Goal: Contribute content: Add original content to the website for others to see

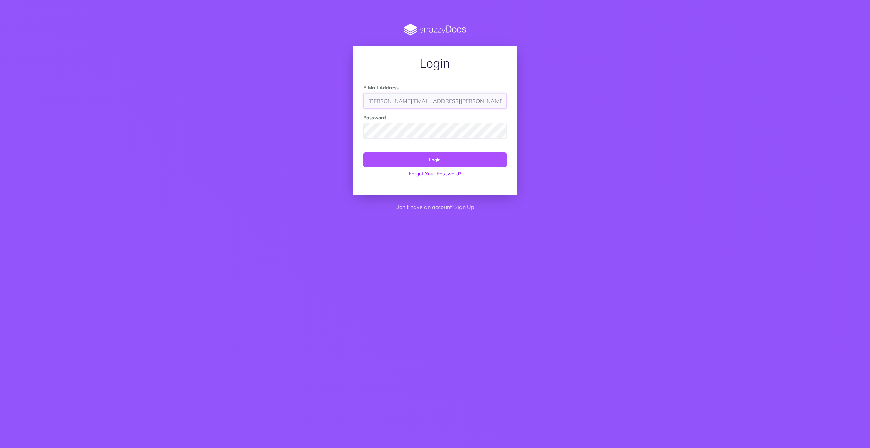
type input "edgardo.valencia@freightsimple.com"
click at [433, 153] on button "Login" at bounding box center [434, 159] width 143 height 15
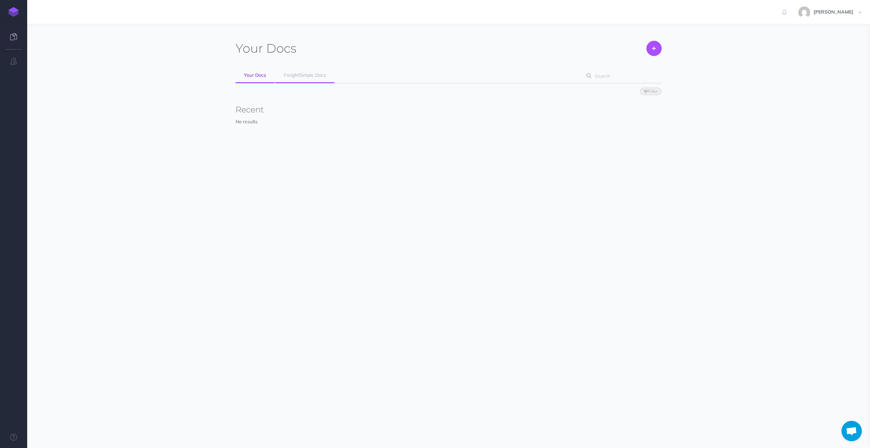
click at [304, 73] on span "FreightSimple Docs" at bounding box center [305, 75] width 42 height 6
click at [483, 176] on link "Open" at bounding box center [491, 178] width 36 height 12
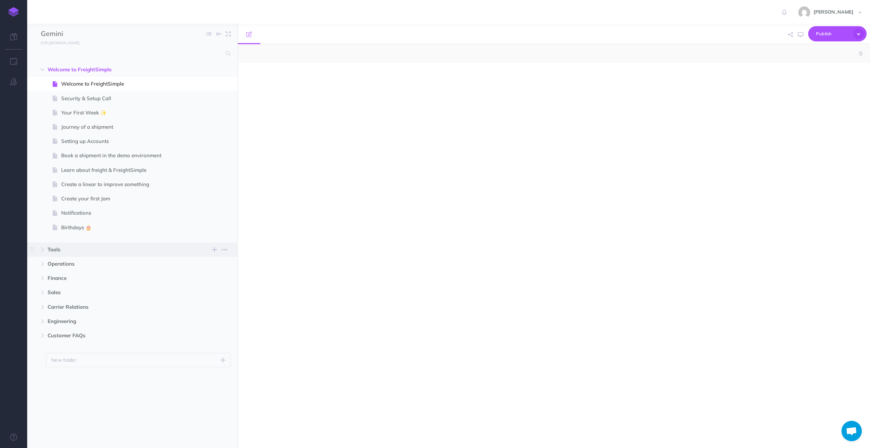
select select "null"
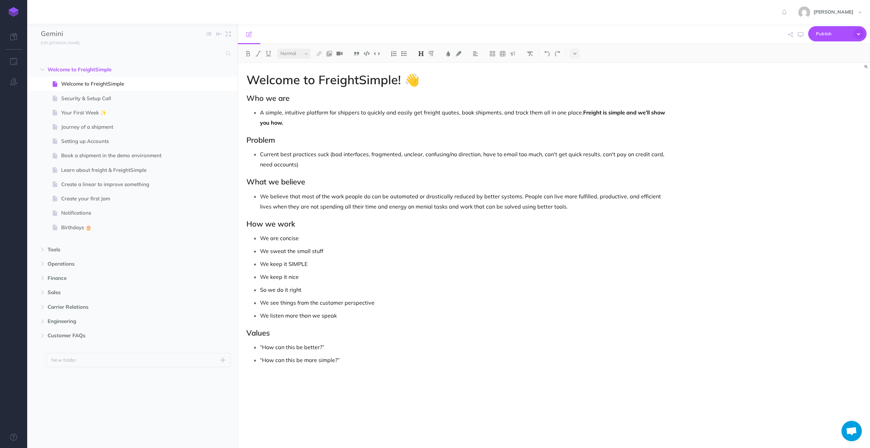
scroll to position [10, 0]
click at [43, 248] on icon "button" at bounding box center [42, 250] width 4 height 4
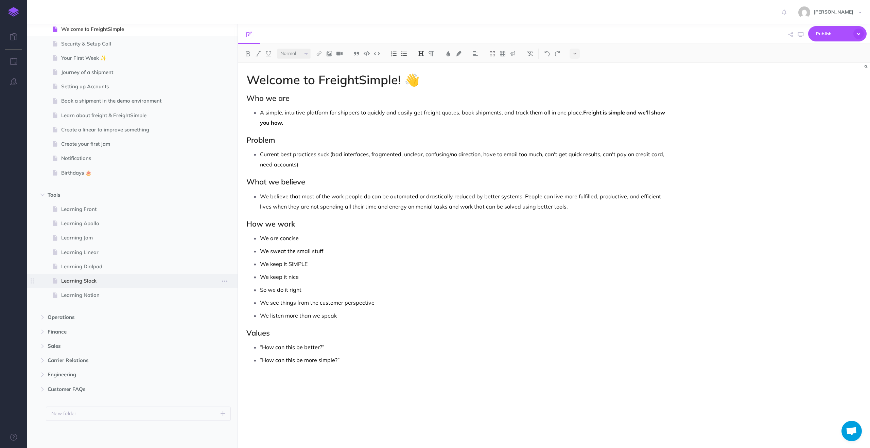
scroll to position [55, 0]
click at [42, 318] on icon "button" at bounding box center [42, 317] width 4 height 4
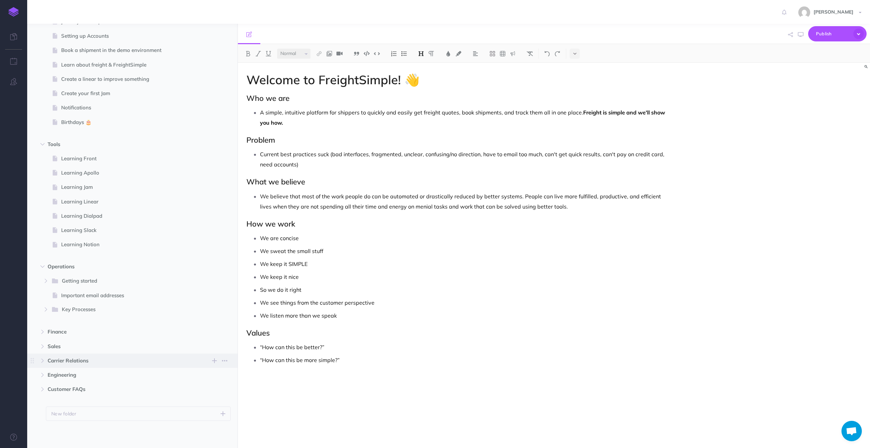
scroll to position [105, 0]
click at [89, 161] on span "Learning Front" at bounding box center [129, 159] width 136 height 8
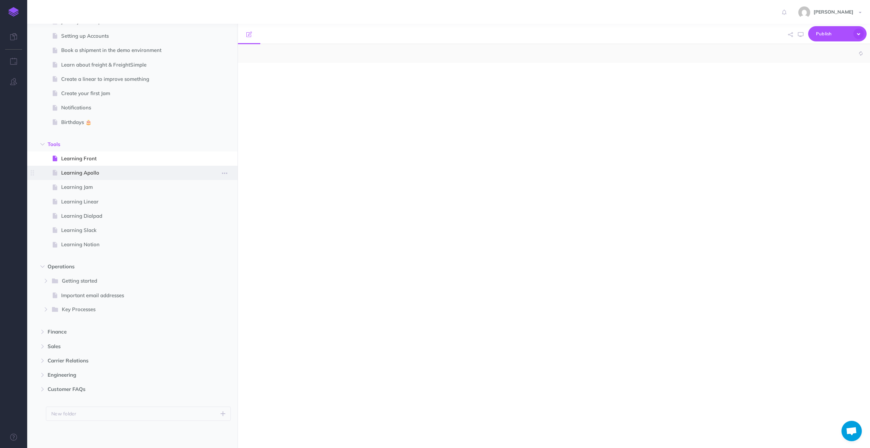
select select "null"
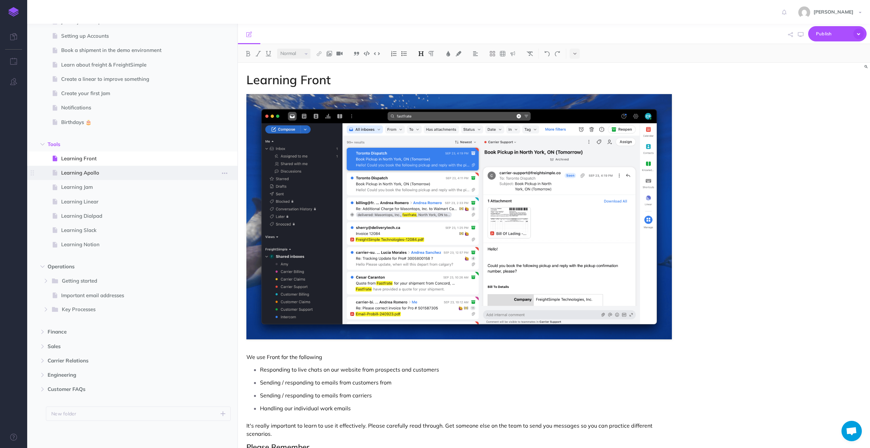
click at [87, 172] on span "Learning Apollo" at bounding box center [129, 173] width 136 height 8
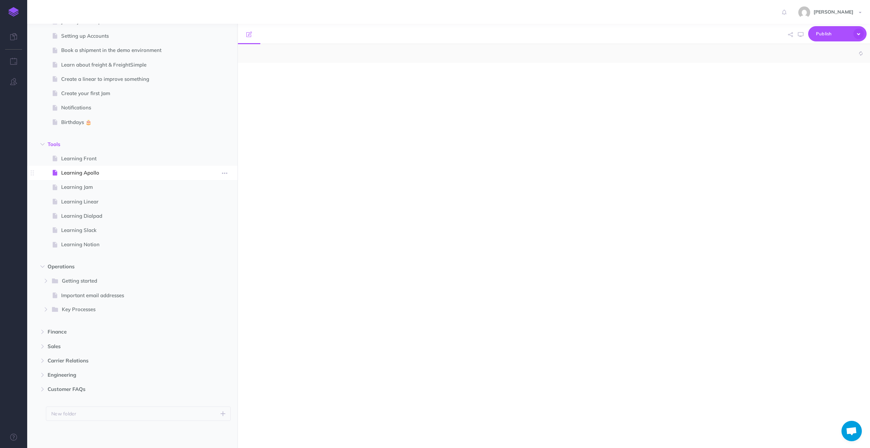
select select "null"
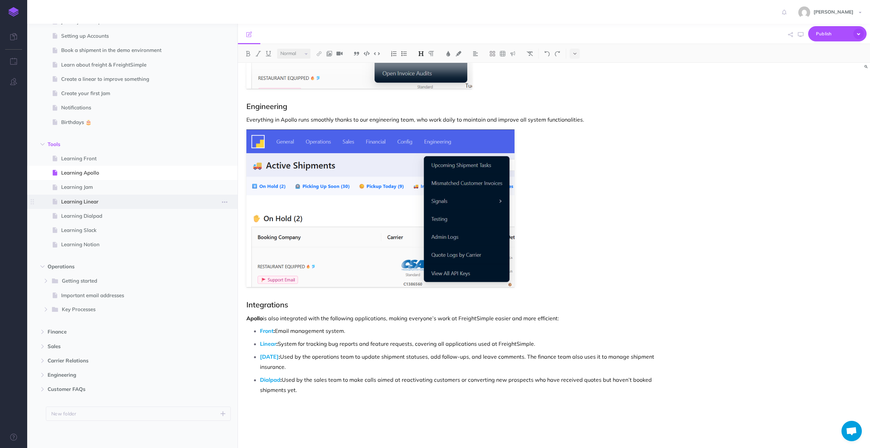
scroll to position [830, 0]
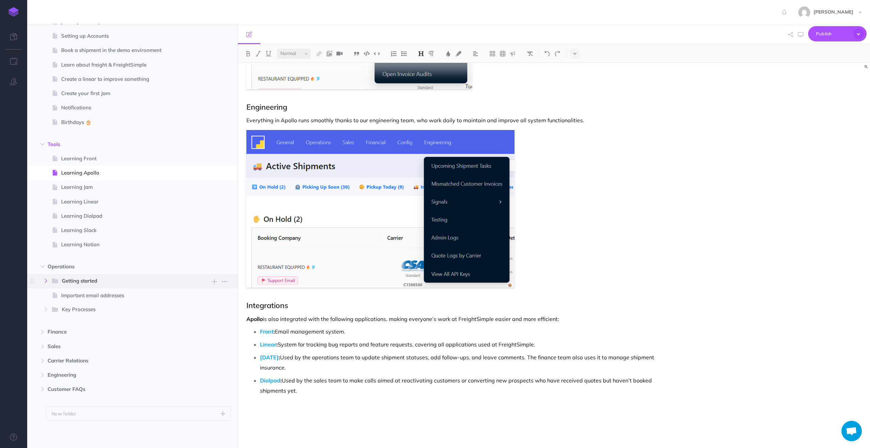
click at [46, 282] on icon "button" at bounding box center [46, 281] width 4 height 4
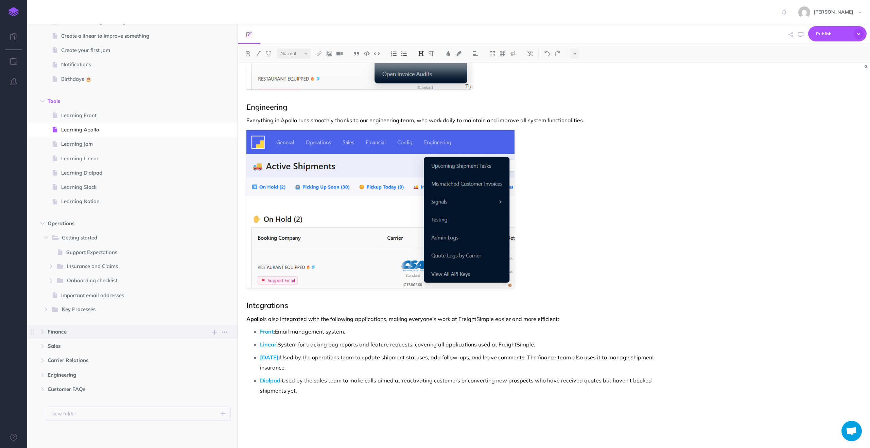
scroll to position [148, 0]
click at [47, 306] on button "button" at bounding box center [46, 309] width 12 height 8
click at [51, 338] on icon "button" at bounding box center [51, 338] width 4 height 4
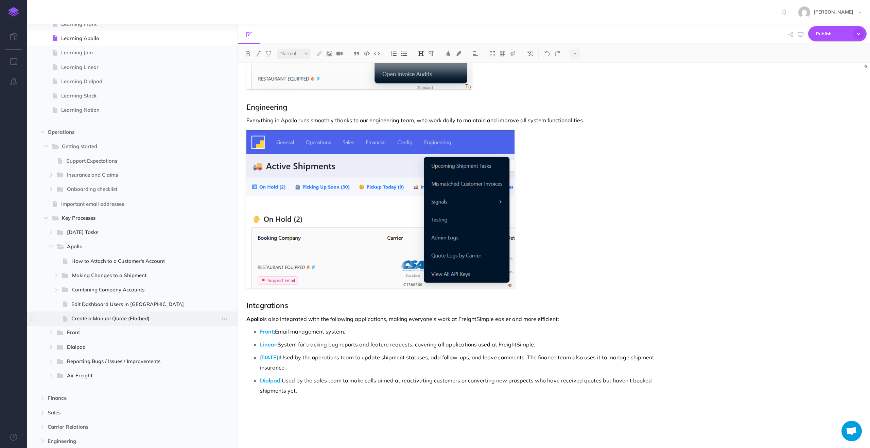
scroll to position [240, 0]
click at [58, 275] on icon "button" at bounding box center [56, 275] width 4 height 4
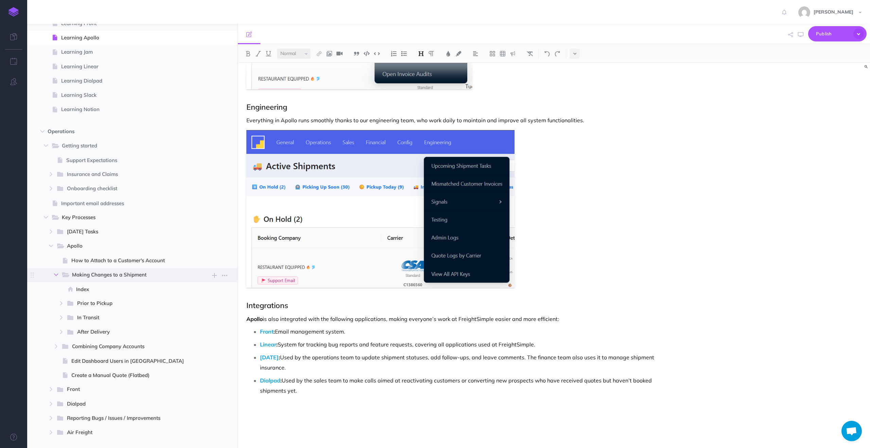
click at [58, 275] on icon "button" at bounding box center [56, 275] width 4 height 4
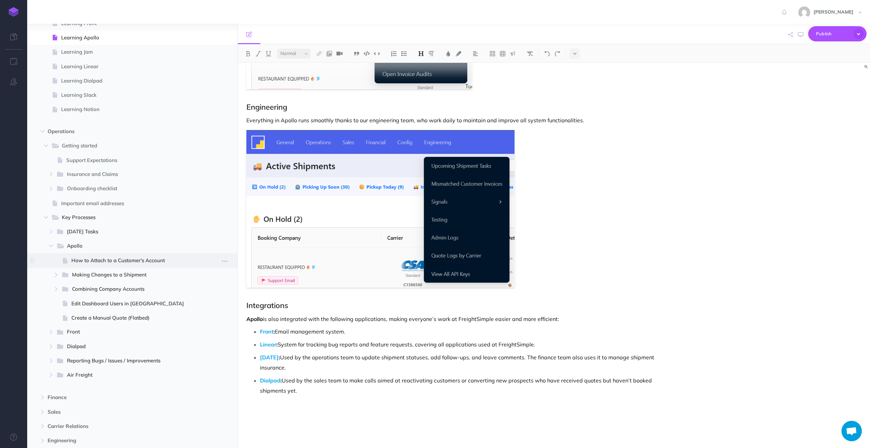
click at [78, 264] on span "How to Attach to a Customer's Account" at bounding box center [133, 260] width 125 height 8
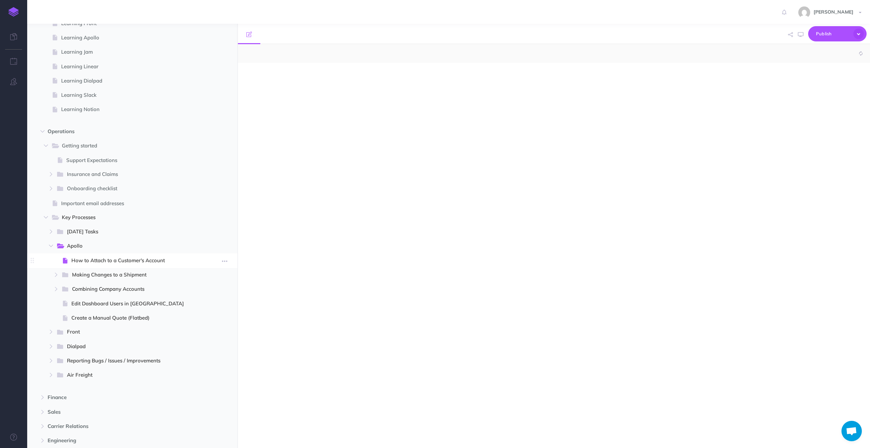
select select "null"
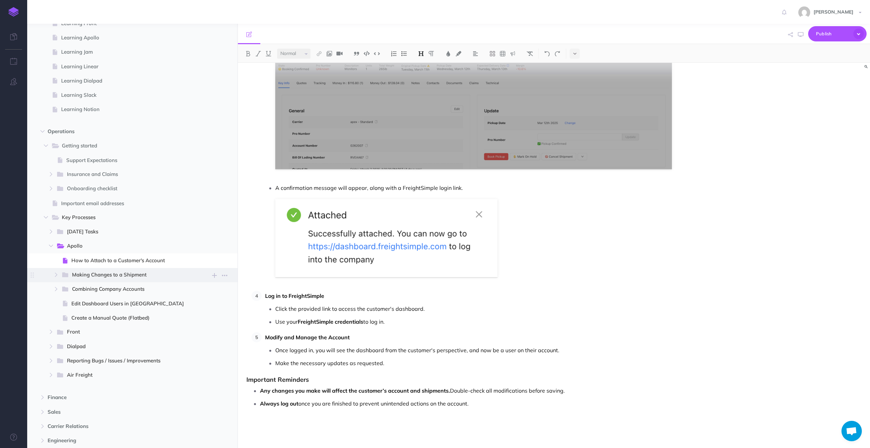
scroll to position [188, 0]
click at [99, 248] on span "Apollo" at bounding box center [127, 246] width 120 height 9
click at [212, 248] on icon "button" at bounding box center [214, 247] width 5 height 8
click at [164, 298] on p "Add a new blank page to this folder" at bounding box center [181, 304] width 68 height 12
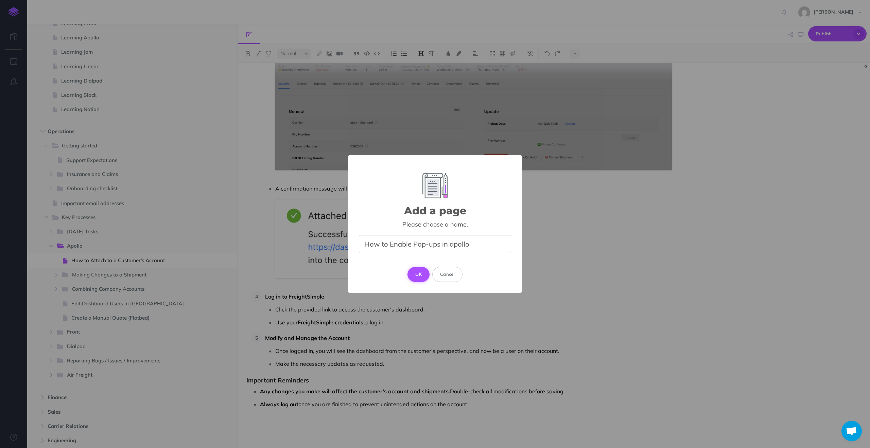
type input "How to Enable Pop-ups in apollo"
click at [416, 274] on button "OK" at bounding box center [418, 274] width 22 height 15
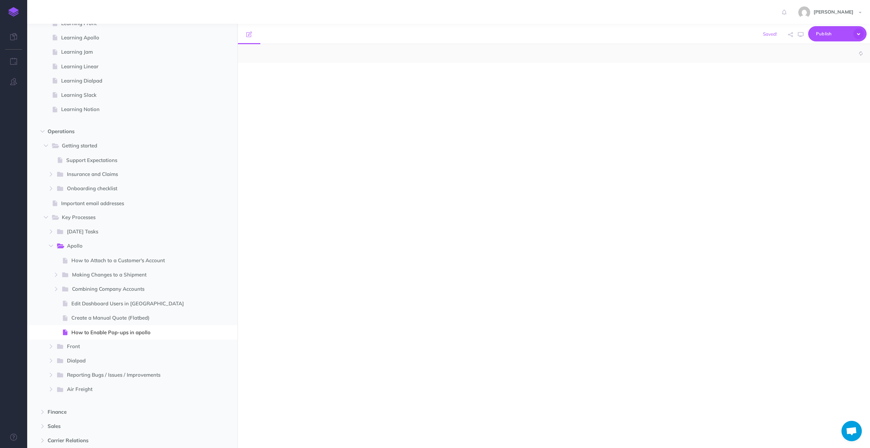
select select "null"
click at [282, 83] on div at bounding box center [459, 252] width 442 height 378
click at [266, 79] on p "H" at bounding box center [458, 77] width 425 height 8
click at [424, 54] on img at bounding box center [421, 53] width 6 height 5
click at [423, 64] on button "H1" at bounding box center [421, 65] width 10 height 10
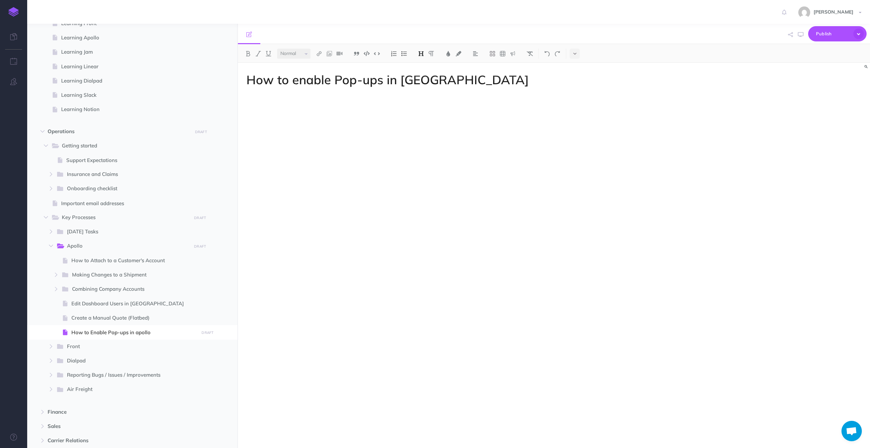
click at [448, 80] on h1 "How to enable Pop-ups in apollo" at bounding box center [458, 80] width 425 height 14
click at [418, 55] on img at bounding box center [421, 53] width 6 height 5
click at [421, 76] on button "H2" at bounding box center [421, 76] width 10 height 10
click at [302, 108] on p at bounding box center [458, 111] width 425 height 8
click at [292, 101] on h2 "Chrome" at bounding box center [458, 98] width 425 height 8
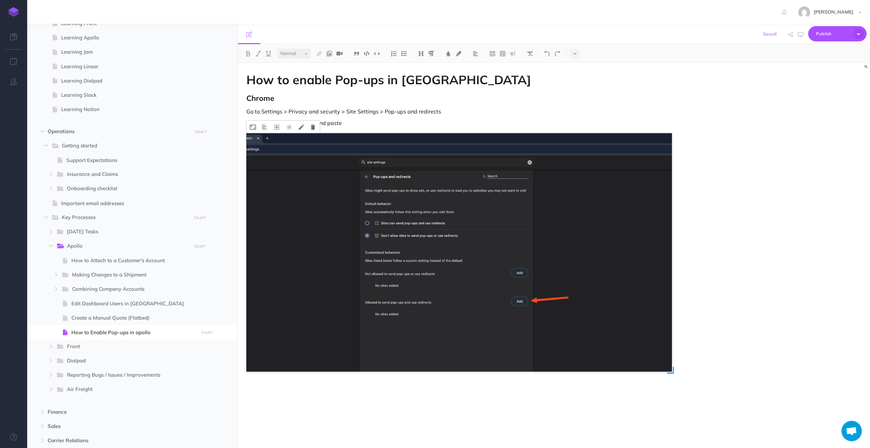
click at [262, 139] on img at bounding box center [458, 252] width 425 height 238
click at [365, 122] on p "In here click the add button and paste" at bounding box center [458, 123] width 425 height 8
click at [375, 52] on img at bounding box center [377, 53] width 6 height 5
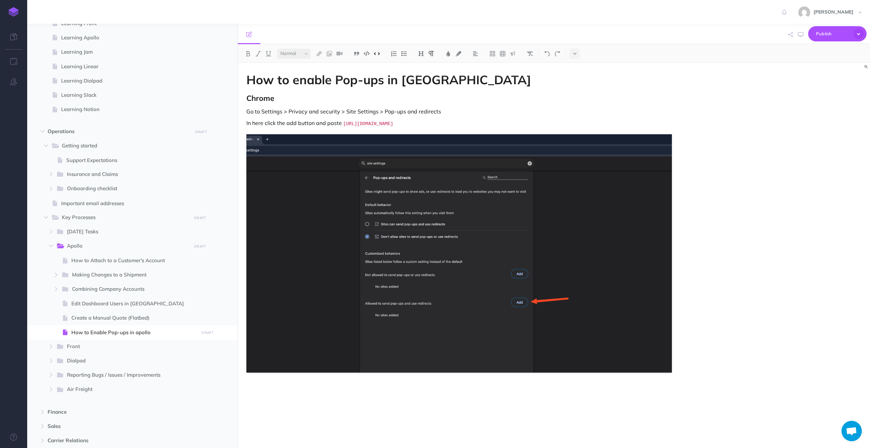
click at [440, 111] on p "Go to Settings > Privacy and security > Site Settings > Pop-ups and redirects" at bounding box center [458, 111] width 425 height 8
click at [302, 381] on div "How to enable Pop-ups in apollo Chrome Go to Settings > Privacy and security > …" at bounding box center [459, 252] width 442 height 378
click at [422, 56] on button at bounding box center [421, 54] width 10 height 10
click at [422, 73] on button "H2" at bounding box center [421, 76] width 10 height 10
click at [301, 387] on h2 "Arc Browser" at bounding box center [458, 390] width 425 height 8
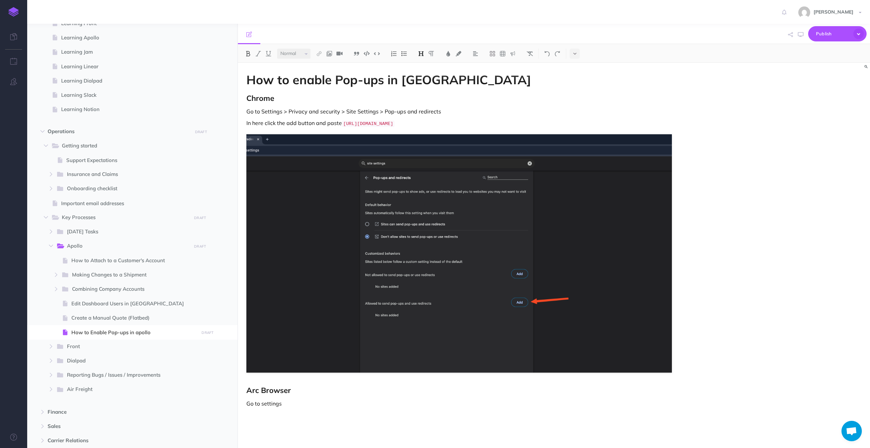
click at [293, 406] on p "Go to settings" at bounding box center [458, 403] width 425 height 8
click at [474, 404] on p "Go to Settings > Profile > Privacy & Security > Site Settings > Popups and redi…" at bounding box center [458, 403] width 425 height 8
click at [421, 55] on img at bounding box center [421, 53] width 6 height 5
click at [423, 76] on button "H2" at bounding box center [421, 76] width 10 height 10
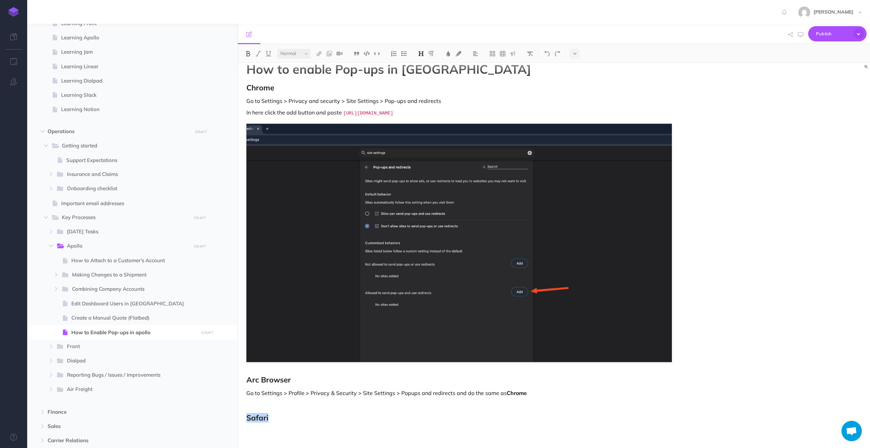
scroll to position [10, 0]
click at [287, 415] on h2 "Safari" at bounding box center [458, 418] width 425 height 8
click at [274, 423] on div "How to enable Pop-ups in apollo Chrome Go to Settings > Privacy and security > …" at bounding box center [459, 251] width 442 height 396
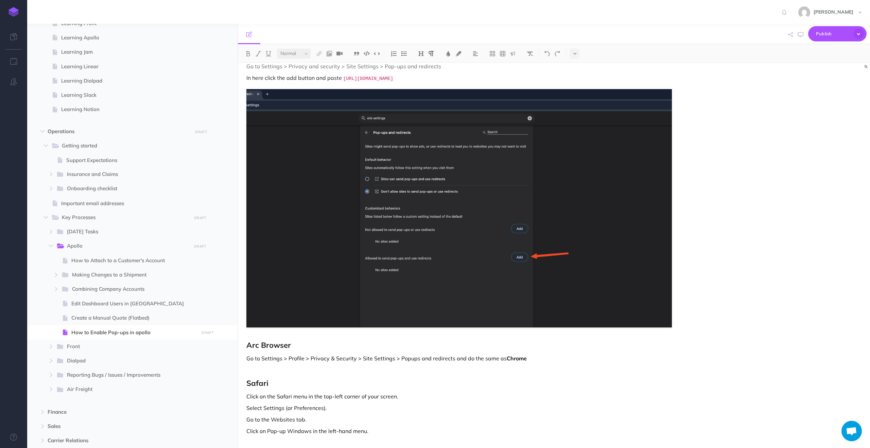
scroll to position [45, 0]
click at [329, 417] on p "Go to the Websites tab." at bounding box center [458, 420] width 425 height 8
click at [375, 429] on p "Click on Pop-up Windows in the left-hand menu." at bounding box center [458, 431] width 425 height 8
click at [387, 424] on div "How to enable Pop-ups in apollo Chrome Go to Settings > Privacy and security > …" at bounding box center [459, 233] width 442 height 431
click at [328, 299] on img at bounding box center [458, 208] width 425 height 238
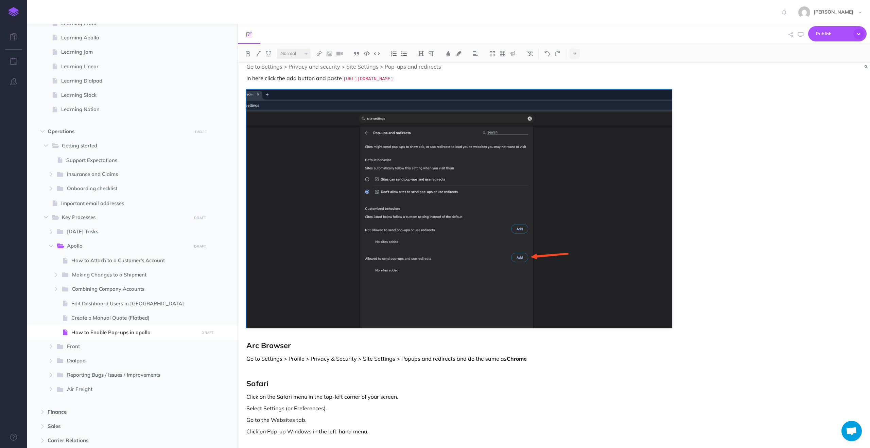
click at [372, 428] on p "Click on Pop-up Windows in the left-hand menu." at bounding box center [458, 431] width 425 height 8
click at [415, 404] on p "Select Settings (or Preferences)." at bounding box center [458, 408] width 425 height 8
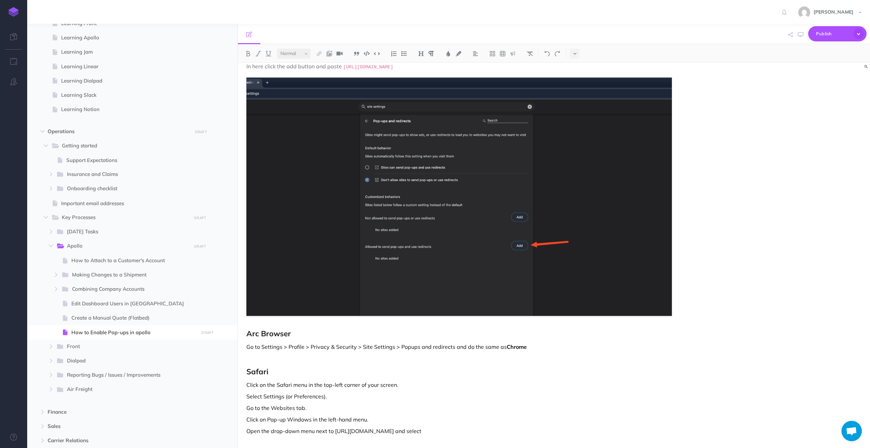
scroll to position [56, 0]
click at [458, 427] on p "Open the drop-down menu next to https://apollo.freightsimple.com and select" at bounding box center [458, 431] width 425 height 8
click at [417, 405] on p "Go to the Websites tab." at bounding box center [458, 408] width 425 height 8
click at [413, 430] on p "Open the drop-down menu next to https://apollo.freightsimple.com and select all…" at bounding box center [458, 431] width 425 height 8
drag, startPoint x: 413, startPoint y: 430, endPoint x: 336, endPoint y: 428, distance: 76.8
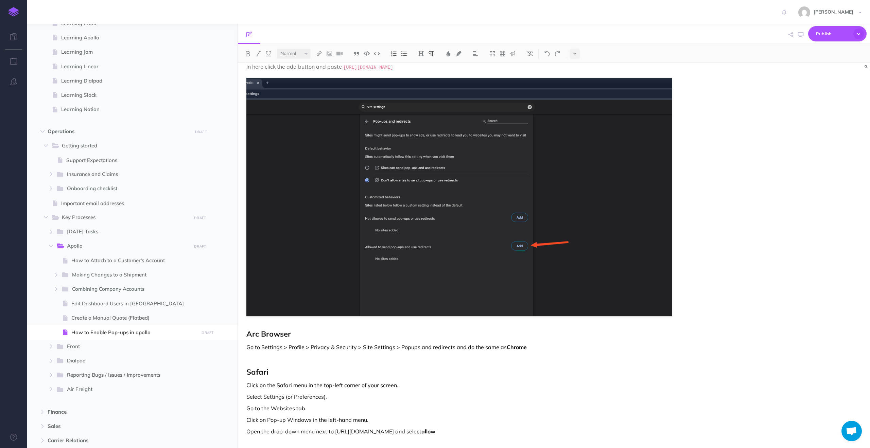
click at [336, 428] on p "Open the drop-down menu next to https://apollo.freightsimple.com and select all…" at bounding box center [458, 431] width 425 height 8
click at [403, 425] on div "How to enable Pop-ups in apollo Chrome Go to Settings > Privacy and security > …" at bounding box center [459, 227] width 442 height 443
drag, startPoint x: 412, startPoint y: 431, endPoint x: 335, endPoint y: 430, distance: 77.5
click at [335, 430] on p "Open the drop-down menu next to https://apollo.freightsimple.com and select all…" at bounding box center [458, 431] width 425 height 8
click at [377, 53] on img at bounding box center [377, 53] width 6 height 5
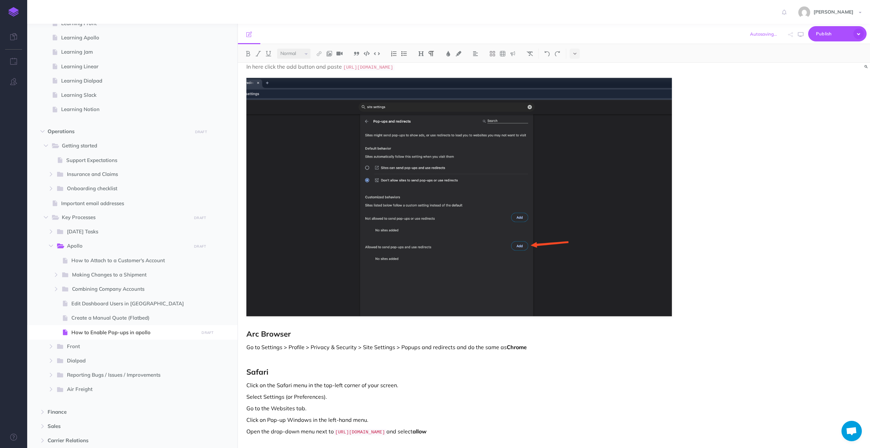
click at [355, 383] on p "Click on the Safari menu in the top-left corner of your screen." at bounding box center [458, 385] width 425 height 8
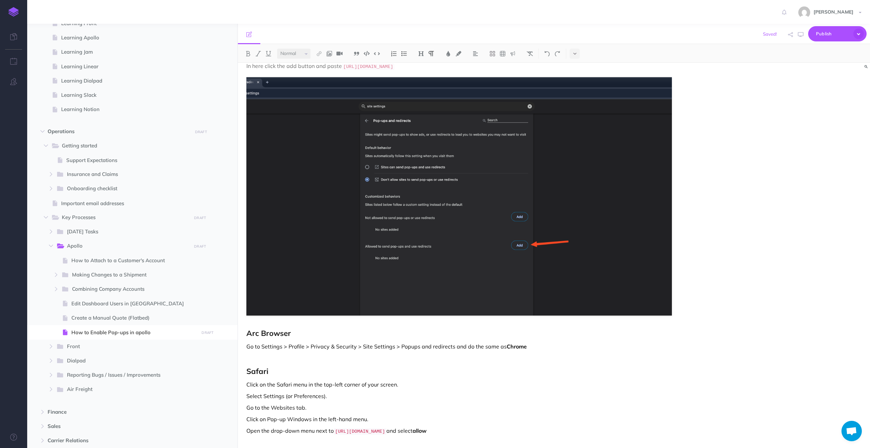
scroll to position [57, 0]
click at [477, 430] on p "Open the drop-down menu next to https://apollo.freightsimple.com and select all…" at bounding box center [458, 431] width 425 height 9
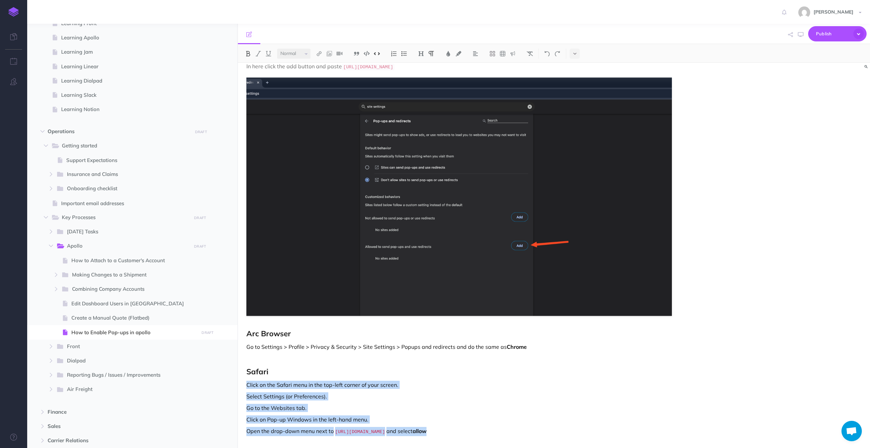
drag, startPoint x: 477, startPoint y: 430, endPoint x: 245, endPoint y: 385, distance: 235.7
click at [245, 385] on div "How to enable Pop-ups in apollo Chrome Go to Settings > Privacy and security > …" at bounding box center [459, 228] width 442 height 444
click at [395, 51] on img at bounding box center [394, 53] width 6 height 5
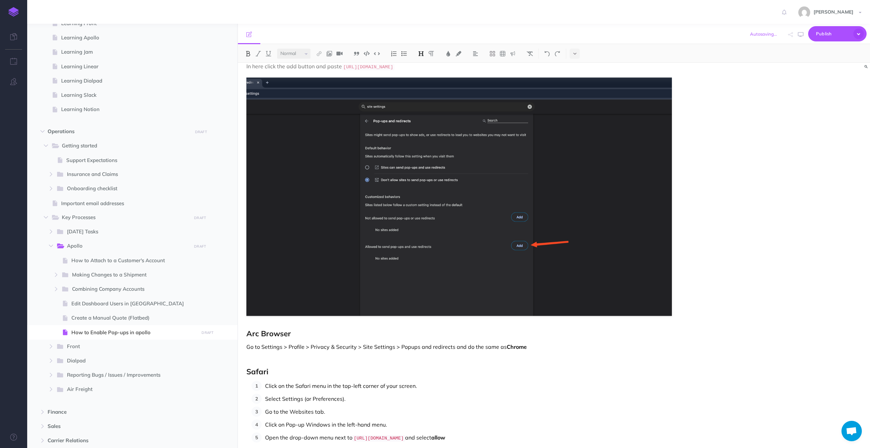
click at [281, 372] on h2 "Safari" at bounding box center [458, 372] width 425 height 8
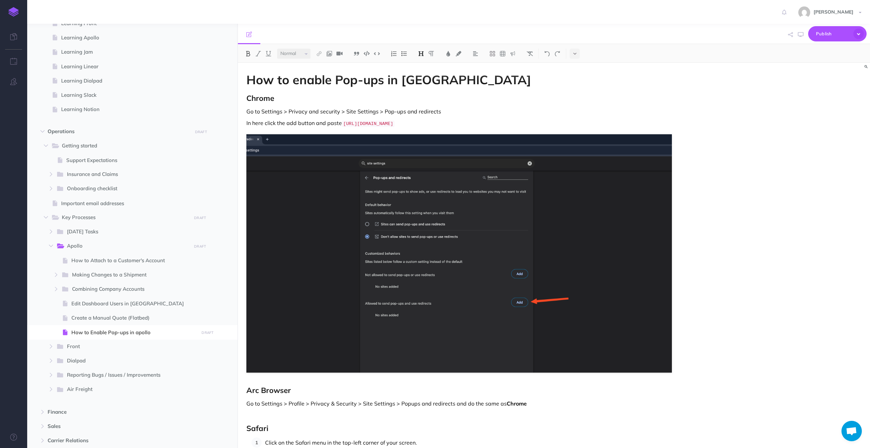
scroll to position [80, 0]
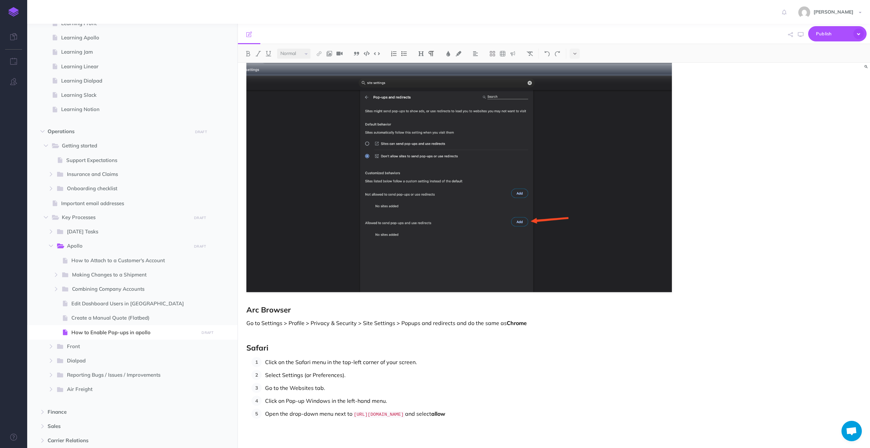
click at [420, 362] on p "Click on the Safari menu in the top-left corner of your screen." at bounding box center [468, 362] width 407 height 10
click at [433, 364] on p "Click on the Safari menu in the top-left corner of your screen." at bounding box center [468, 362] width 407 height 10
click at [268, 360] on p "Click on the Safari menu in the top-left corner of your screen." at bounding box center [468, 362] width 407 height 10
click at [352, 390] on p "Select Settings (or Preferences)." at bounding box center [468, 388] width 407 height 10
click at [296, 361] on p "Open ApolloClick on the Safari menu in the top-left corner of your screen." at bounding box center [468, 362] width 407 height 10
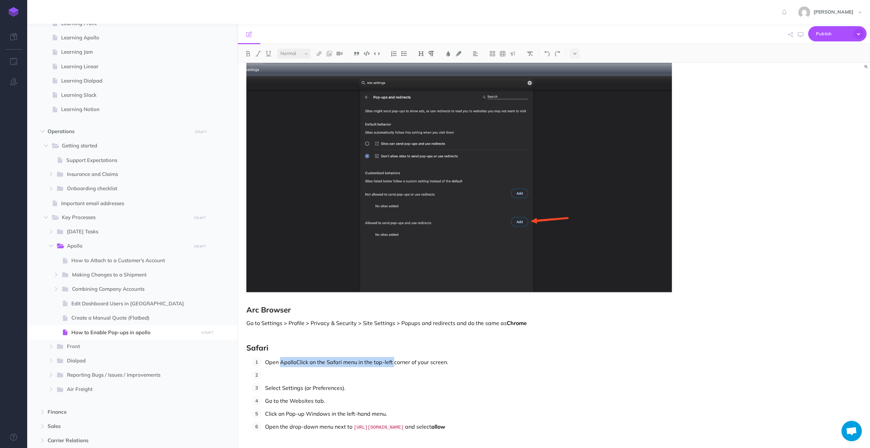
drag, startPoint x: 296, startPoint y: 361, endPoint x: 391, endPoint y: 363, distance: 95.5
click at [391, 363] on p "Open ApolloClick on the Safari menu in the top-left corner of your screen." at bounding box center [468, 362] width 407 height 10
click at [408, 379] on p at bounding box center [468, 375] width 407 height 10
click at [449, 363] on p "Open ApolloClick on the Safari menu in the top-left corner of your screen." at bounding box center [468, 362] width 407 height 10
drag, startPoint x: 449, startPoint y: 363, endPoint x: 307, endPoint y: 361, distance: 142.0
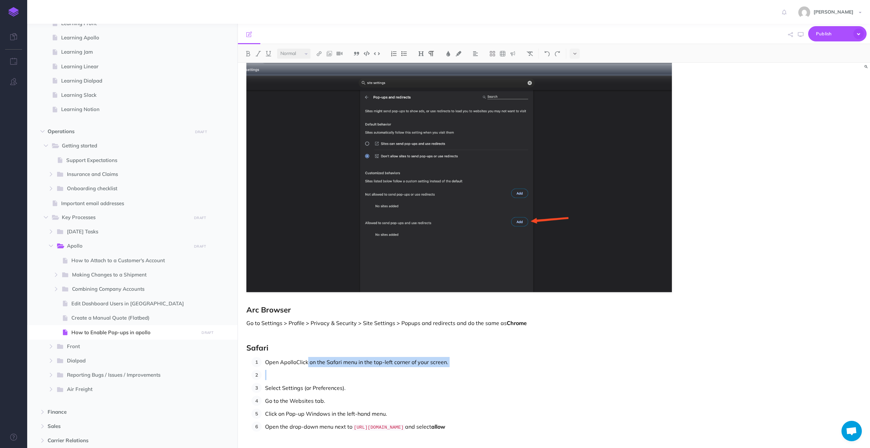
click at [307, 361] on p "Open ApolloClick on the Safari menu in the top-left corner of your screen." at bounding box center [468, 362] width 407 height 10
click at [302, 370] on p at bounding box center [468, 375] width 407 height 10
click at [298, 361] on p "Open ApolloClick on the Safari menu in the top-left corner of your screen." at bounding box center [468, 362] width 407 height 10
click at [297, 361] on p "Open ApolloClick on the Safari menu in the top-left corner of your screen." at bounding box center [468, 362] width 407 height 10
drag, startPoint x: 297, startPoint y: 361, endPoint x: 365, endPoint y: 361, distance: 68.3
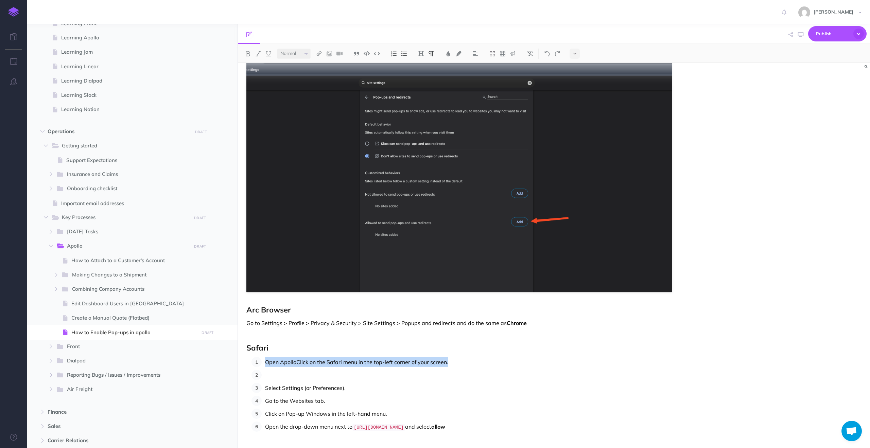
click at [365, 361] on p "Open ApolloClick on the Safari menu in the top-left corner of your screen." at bounding box center [468, 362] width 407 height 10
copy p "Open ApolloClick on the Safari menu in the top-left corner of your screen."
click at [296, 371] on p at bounding box center [468, 375] width 407 height 10
click at [297, 376] on p "Open ApolloClick on the Safari menu in the top-left corner of your screen." at bounding box center [468, 375] width 407 height 10
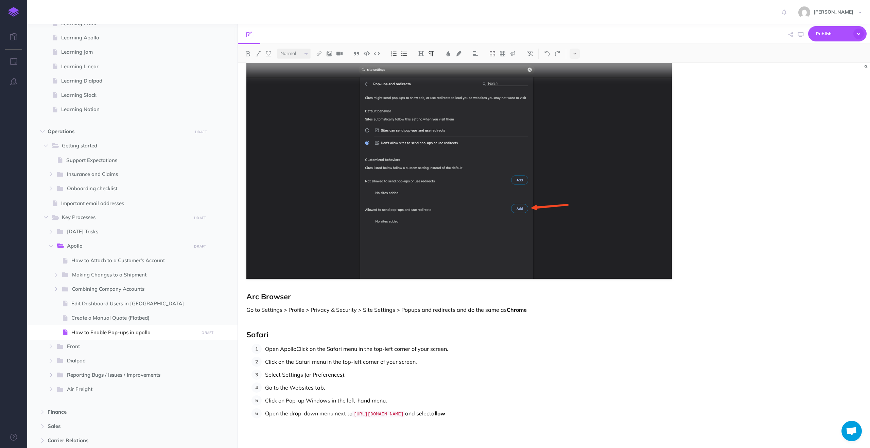
scroll to position [93, 0]
click at [502, 413] on p "Open the drop-down menu next to https://apollo.freightsimple.com and select all…" at bounding box center [468, 414] width 407 height 11
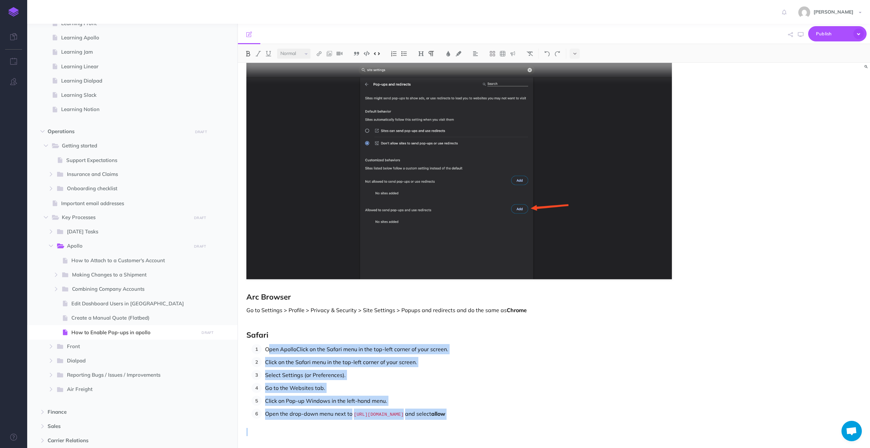
drag, startPoint x: 502, startPoint y: 413, endPoint x: 261, endPoint y: 349, distance: 249.4
click at [261, 349] on ol "Open ApolloClick on the Safari menu in the top-left corner of your screen. Clic…" at bounding box center [461, 382] width 420 height 76
copy ol "pen ApolloClick on the Safari menu in the top-left corner of your screen. Click…"
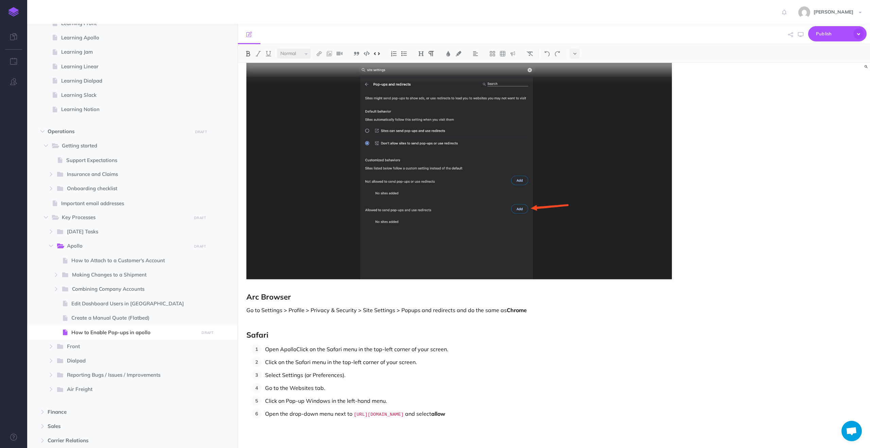
click at [530, 310] on p "Go to Settings > Profile > Privacy & Security > Site Settings > Popups and redi…" at bounding box center [458, 310] width 425 height 8
copy p "Go to Settings > Profile > Privacy & Security > Site Settings > Popups and redi…"
click at [287, 337] on h2 "Safari" at bounding box center [458, 335] width 425 height 8
click at [531, 310] on p "Go to Settings > Profile > Privacy & Security > Site Settings > Popups and redi…" at bounding box center [458, 310] width 425 height 8
click at [571, 306] on p "Go to Settings > Profile > Privacy & Security > Site Settings > Popups and redi…" at bounding box center [458, 310] width 425 height 8
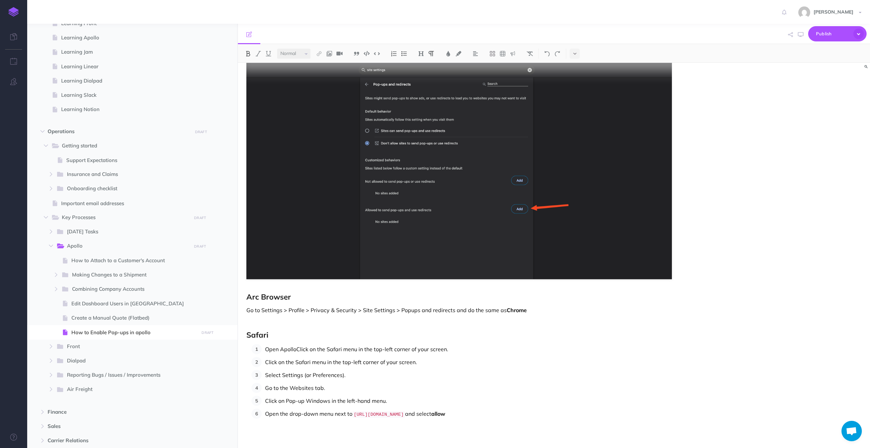
click at [518, 412] on p "Open the drop-down menu next to https://apollo.freightsimple.com and select all…" at bounding box center [468, 414] width 407 height 11
click at [436, 256] on img at bounding box center [458, 160] width 425 height 238
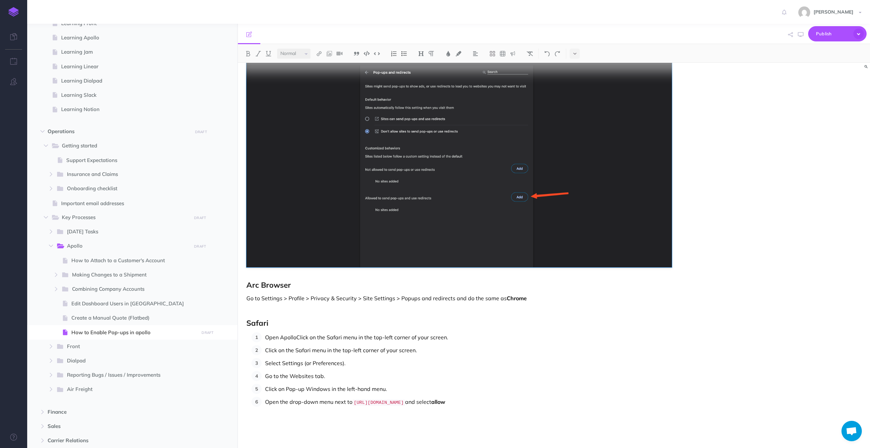
scroll to position [105, 0]
click at [497, 402] on p "Open the drop-down menu next to https://apollo.freightsimple.com and select all…" at bounding box center [468, 402] width 407 height 11
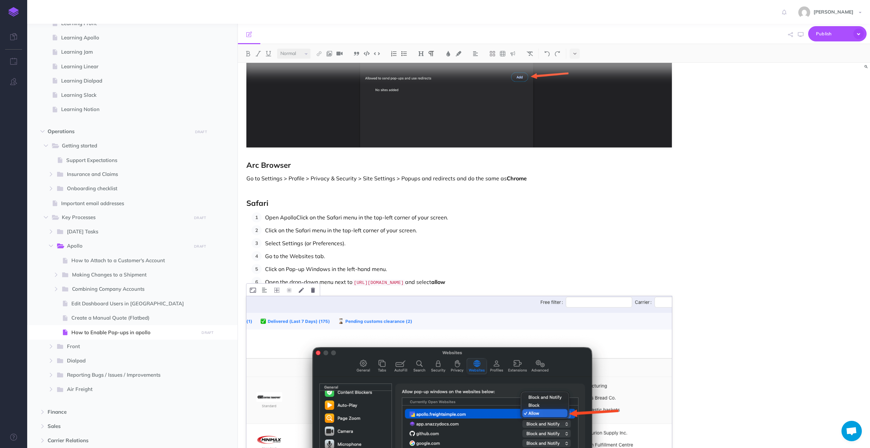
scroll to position [228, 0]
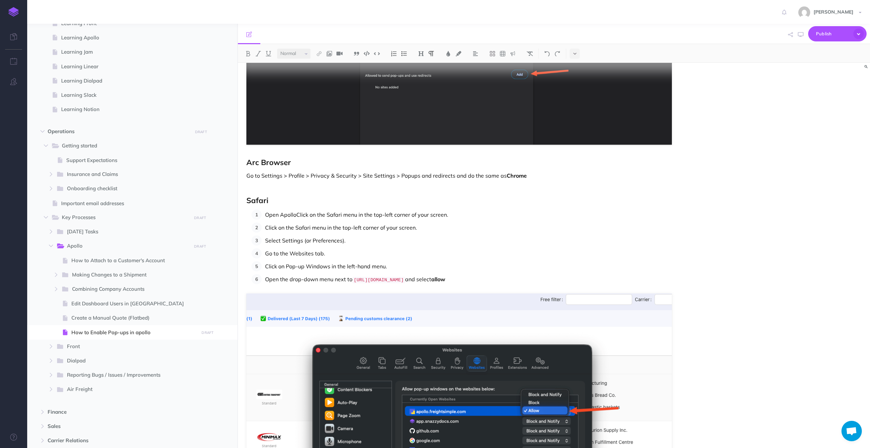
click at [460, 258] on ol "Open ApolloClick on the Safari menu in the top-left corner of your screen. Clic…" at bounding box center [461, 248] width 420 height 76
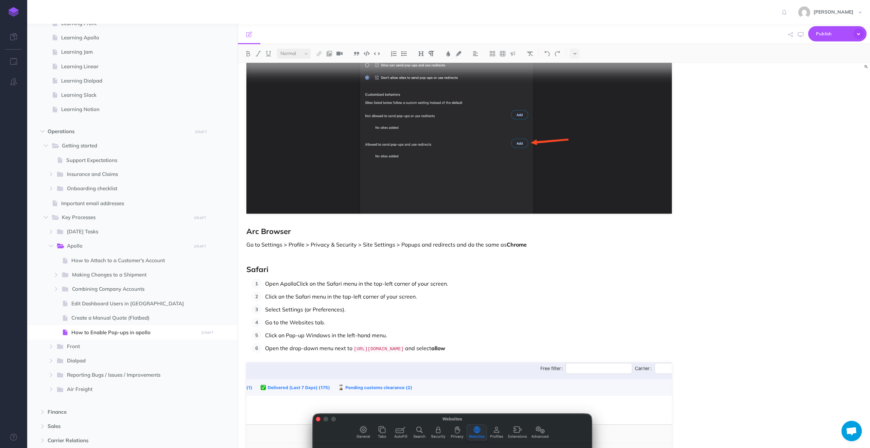
scroll to position [158, 0]
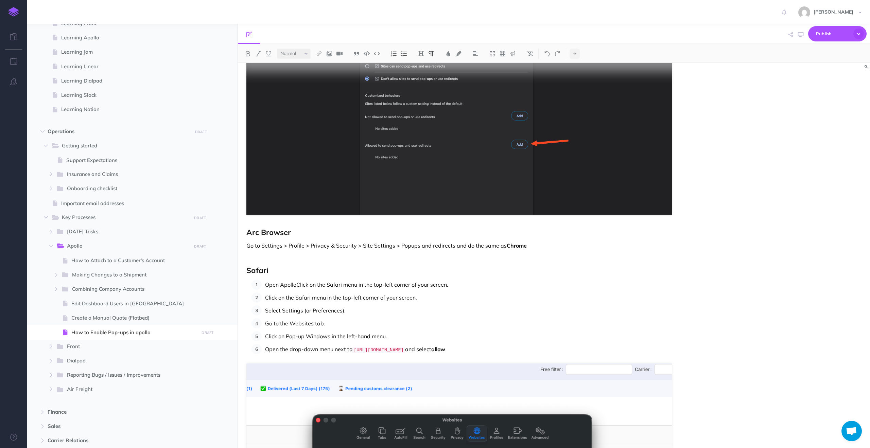
click at [297, 285] on p "Open ApolloClick on the Safari menu in the top-left corner of your screen." at bounding box center [468, 285] width 407 height 10
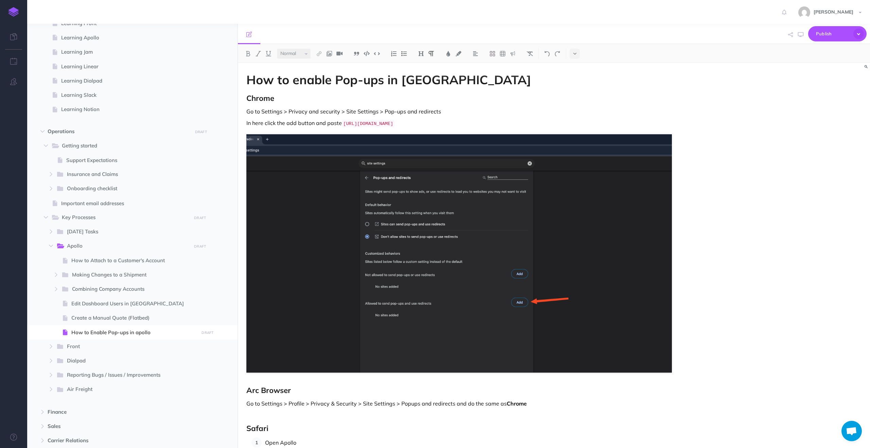
scroll to position [0, 0]
click at [397, 82] on strong "How to enable Pop-ups in apollo" at bounding box center [388, 79] width 285 height 15
click at [281, 96] on h2 "Chrome" at bounding box center [458, 98] width 425 height 8
click at [413, 83] on strong "How to enable Pop-ups for apollo" at bounding box center [344, 79] width 196 height 15
click at [223, 334] on icon "button" at bounding box center [224, 333] width 5 height 8
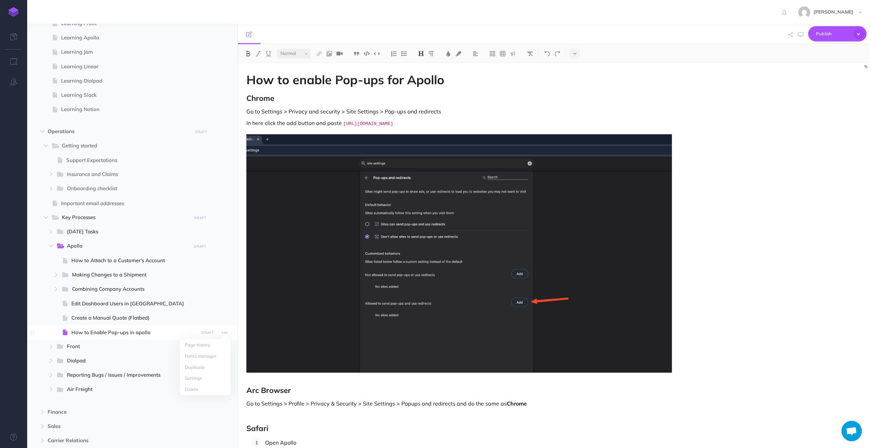
click at [141, 332] on span "How to Enable Pop-ups in apollo" at bounding box center [133, 332] width 125 height 8
click at [139, 332] on span "How to Enable Pop-ups in apollo" at bounding box center [133, 332] width 125 height 8
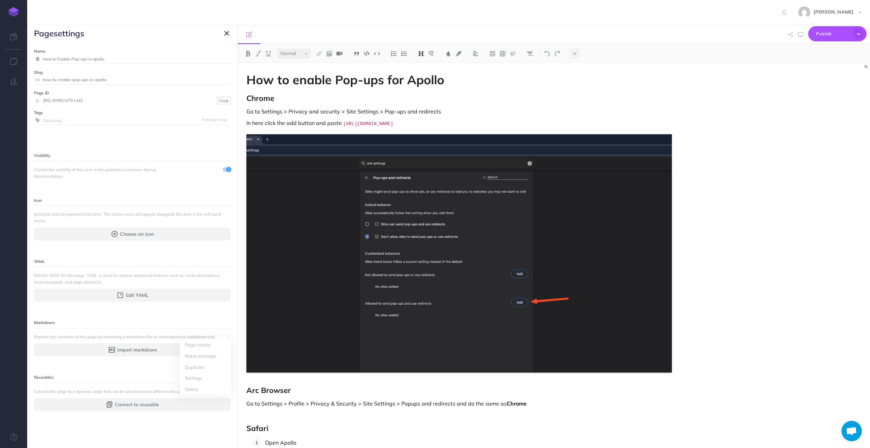
click at [107, 59] on input "How to Enable Pop-ups in apollo" at bounding box center [137, 59] width 188 height 9
type input "How to Enable Pop-ups for apollo"
click at [93, 80] on input "how-to-enable-pop-ups-in-apollo" at bounding box center [137, 79] width 188 height 9
type input "how-to-enable-pop-ups-for-apollo"
click at [96, 60] on input "How to Enable Pop-ups for apollo" at bounding box center [129, 59] width 172 height 9
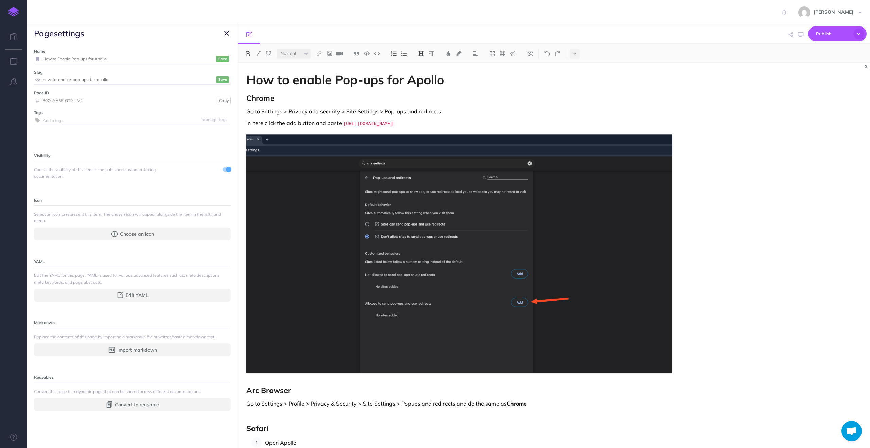
type input "How to Enable Pop-ups for Apollo"
click at [223, 33] on button "button" at bounding box center [226, 33] width 8 height 8
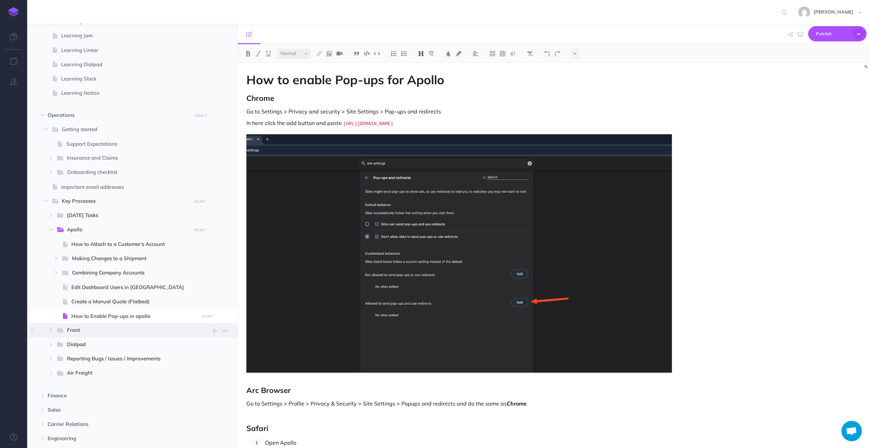
scroll to position [263, 0]
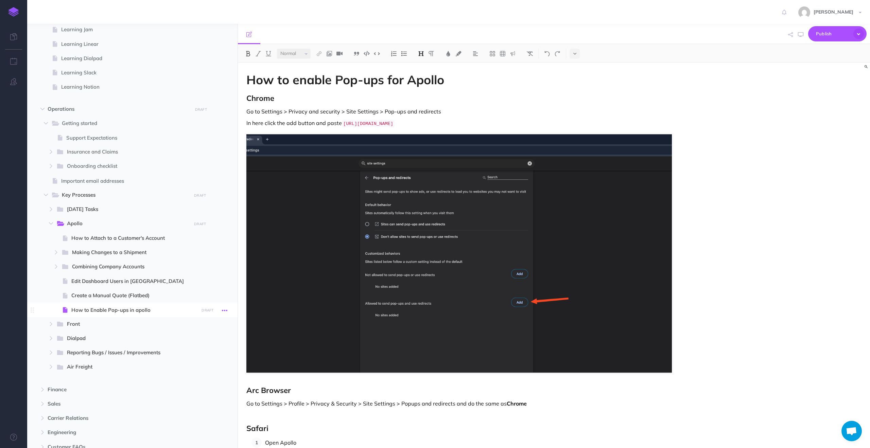
click at [223, 312] on icon "button" at bounding box center [224, 310] width 5 height 8
click at [196, 354] on link "Settings" at bounding box center [205, 355] width 51 height 11
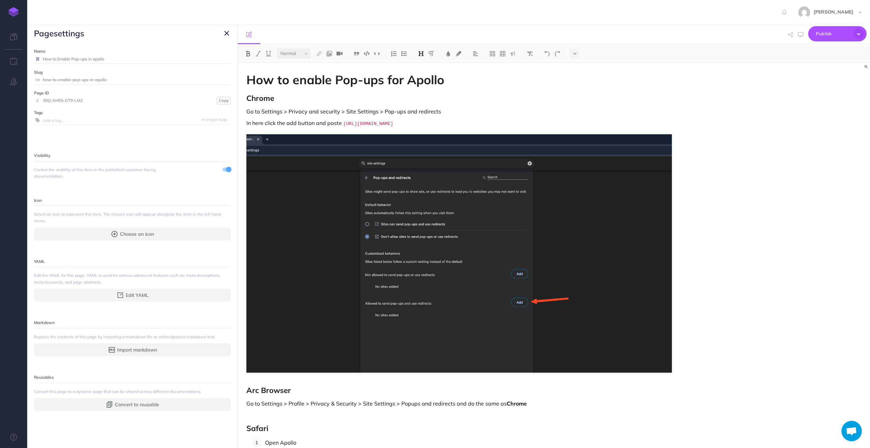
click at [35, 58] on icon at bounding box center [37, 59] width 7 height 4
click at [92, 59] on input "How to Enable Pop-ups in apollo" at bounding box center [137, 59] width 188 height 9
type input "How to Enable Pop-ups for apollo"
click at [224, 57] on small "Save" at bounding box center [222, 58] width 9 height 5
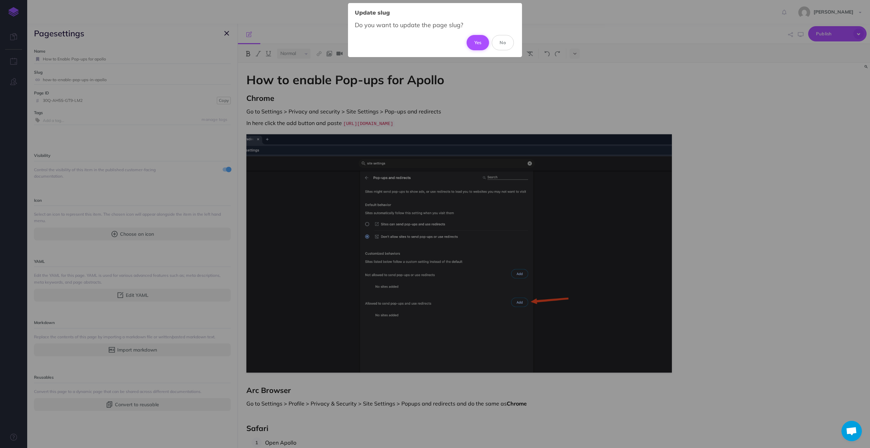
click at [482, 44] on button "Yes" at bounding box center [477, 42] width 23 height 15
type input "how-to-enable-pop-ups-for-apollo"
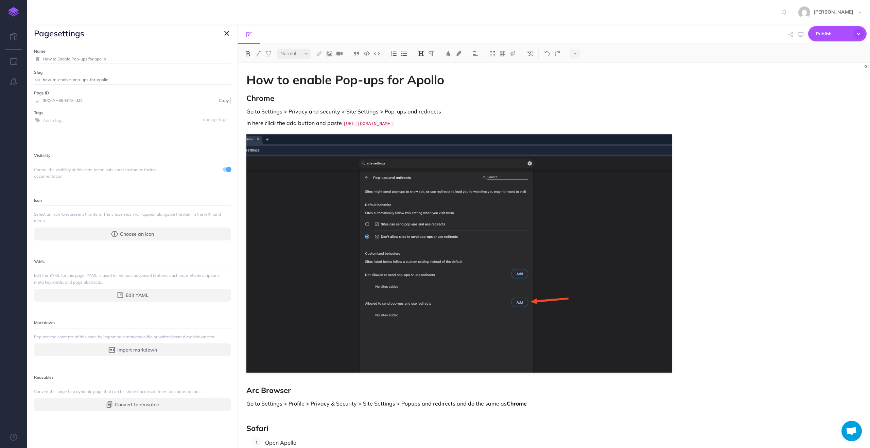
click at [96, 59] on input "How to Enable Pop-ups for apollo" at bounding box center [137, 59] width 188 height 9
type input "How to Enable Pop-ups for Apollo"
click at [223, 60] on small "Save" at bounding box center [222, 58] width 9 height 5
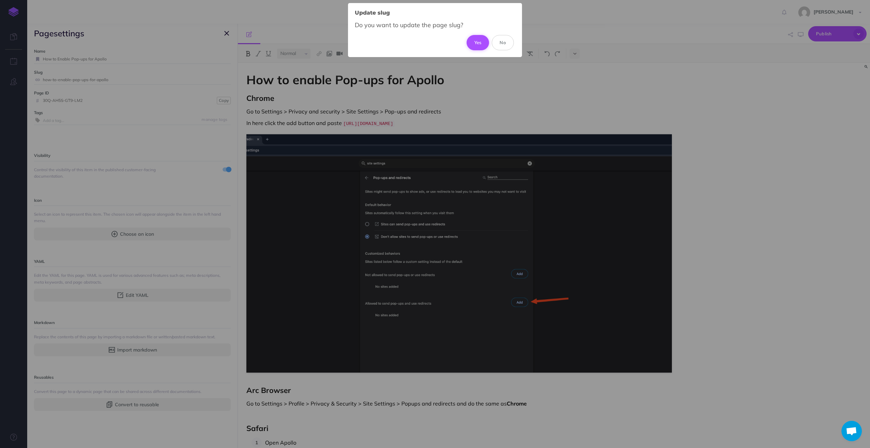
click at [484, 42] on button "Yes" at bounding box center [477, 42] width 23 height 15
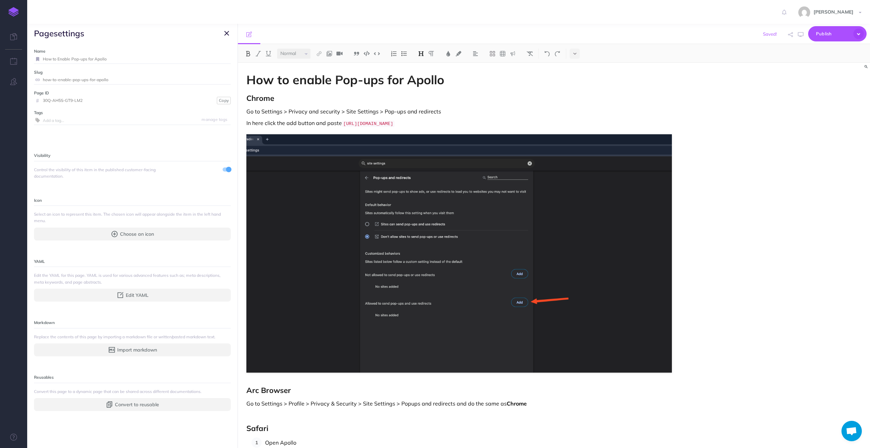
click at [228, 35] on icon "button" at bounding box center [226, 33] width 5 height 8
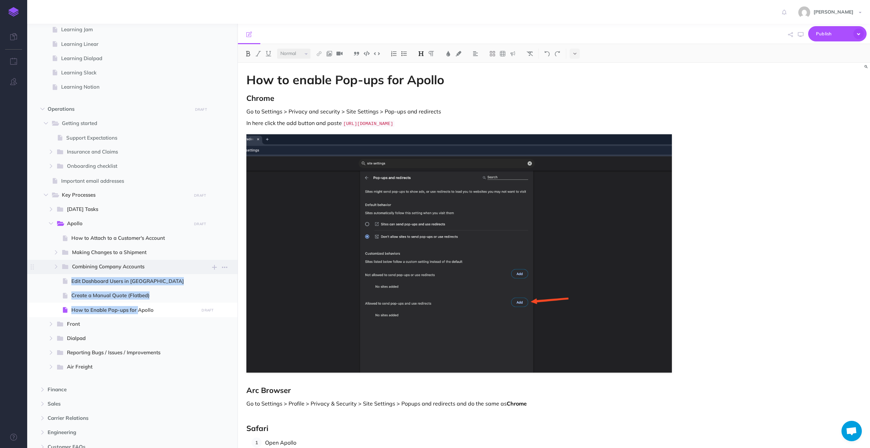
drag, startPoint x: 125, startPoint y: 309, endPoint x: 129, endPoint y: 268, distance: 40.9
click at [129, 268] on ul "How to Attach to a Customer's Account Page history Notes manager Duplicate Sett…" at bounding box center [143, 274] width 175 height 86
click at [164, 308] on span "How to Enable Pop-ups for Apollo" at bounding box center [133, 310] width 125 height 8
drag, startPoint x: 183, startPoint y: 311, endPoint x: 190, endPoint y: 299, distance: 14.0
click at [190, 299] on ul "How to Attach to a Customer's Account Page history Notes manager Duplicate Sett…" at bounding box center [143, 274] width 175 height 86
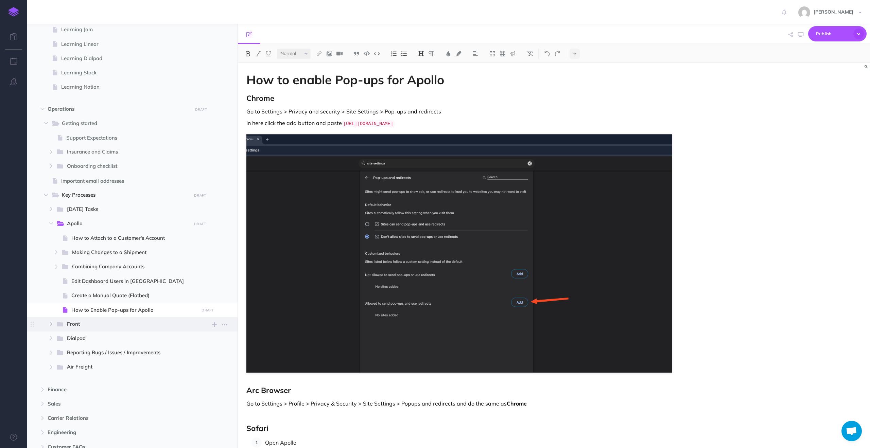
click at [181, 321] on span "Front" at bounding box center [127, 324] width 120 height 9
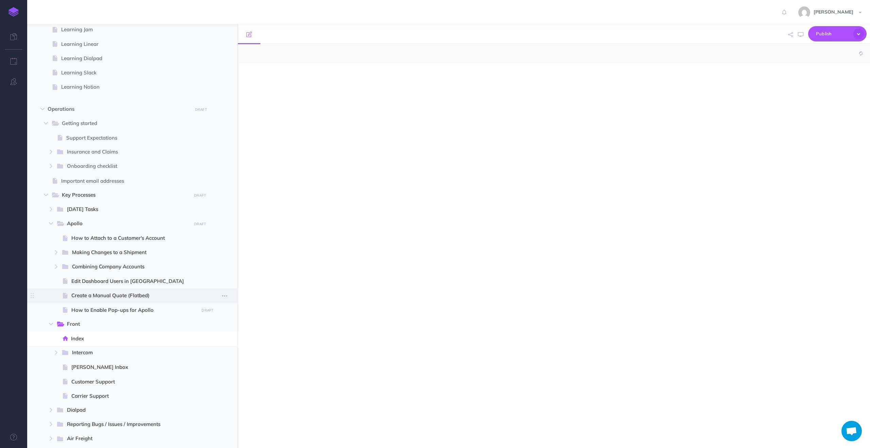
select select "null"
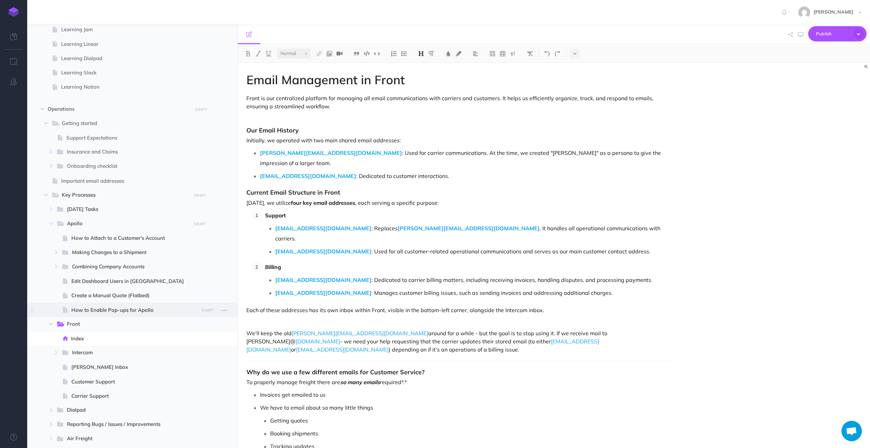
click at [154, 308] on span "How to Enable Pop-ups for Apollo" at bounding box center [133, 310] width 125 height 8
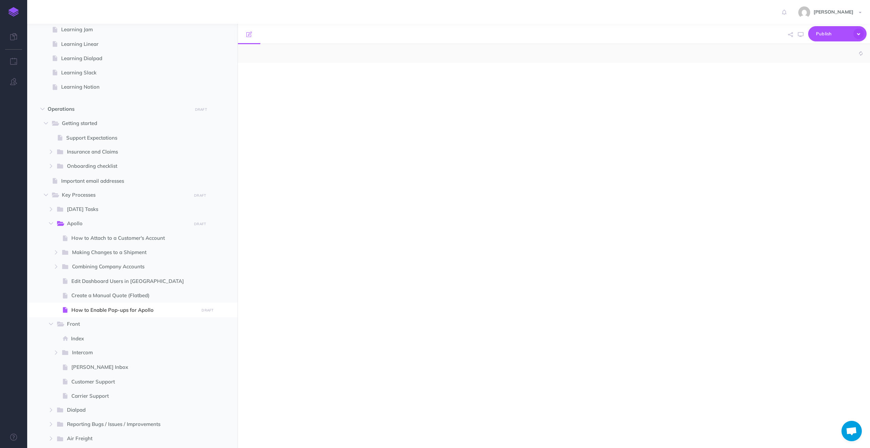
select select "null"
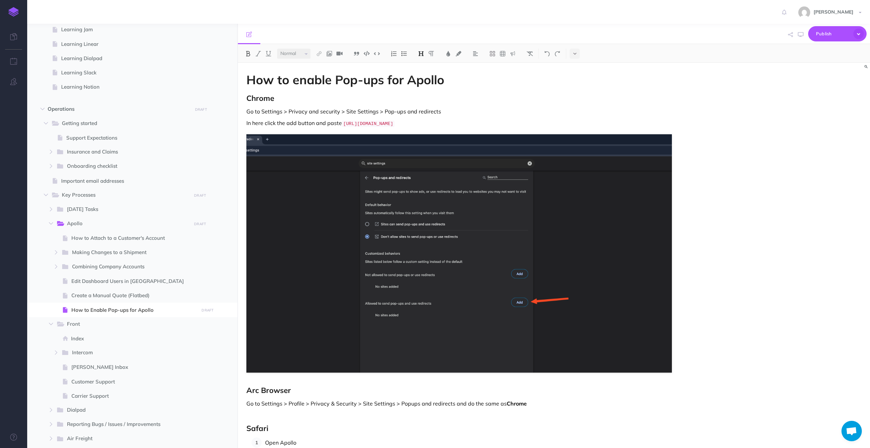
click at [315, 102] on h2 "Chrome" at bounding box center [458, 98] width 425 height 8
click at [394, 124] on code "https://apollo.freightsimple.com/" at bounding box center [368, 124] width 53 height 6
click at [340, 122] on p "In here click the add button and paste https://apollo.freightsimple.com" at bounding box center [458, 123] width 425 height 9
click at [455, 123] on p "In here click the add button and paste: https://apollo.freightsimple.com" at bounding box center [458, 123] width 425 height 9
click at [448, 108] on p "Go to Settings > Privacy and security > Site Settings > Pop-ups and redirects" at bounding box center [458, 111] width 425 height 8
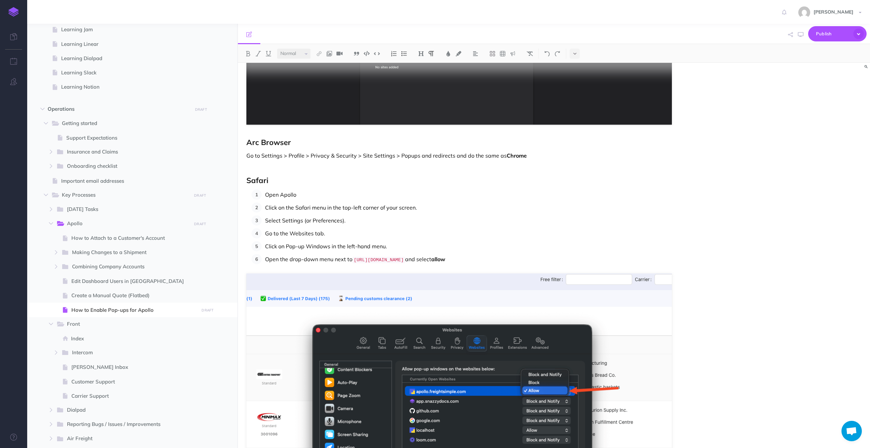
scroll to position [248, 0]
click at [532, 155] on p "Go to Settings > Profile > Privacy & Security > Site Settings > Popups and redi…" at bounding box center [458, 156] width 425 height 8
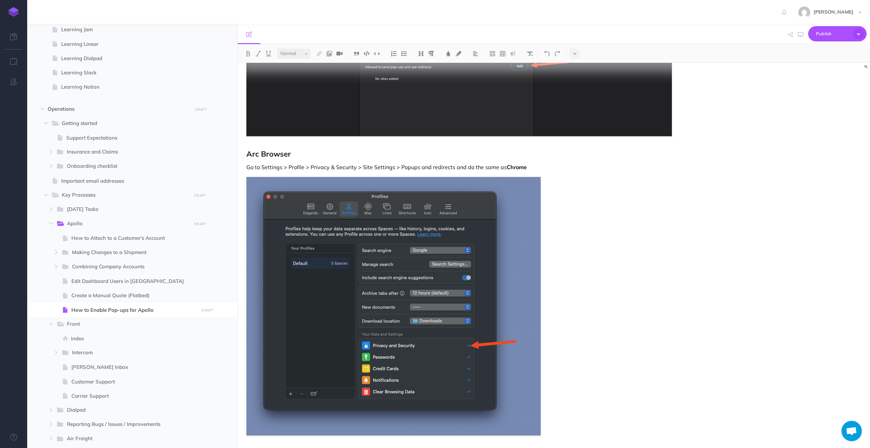
scroll to position [72, 0]
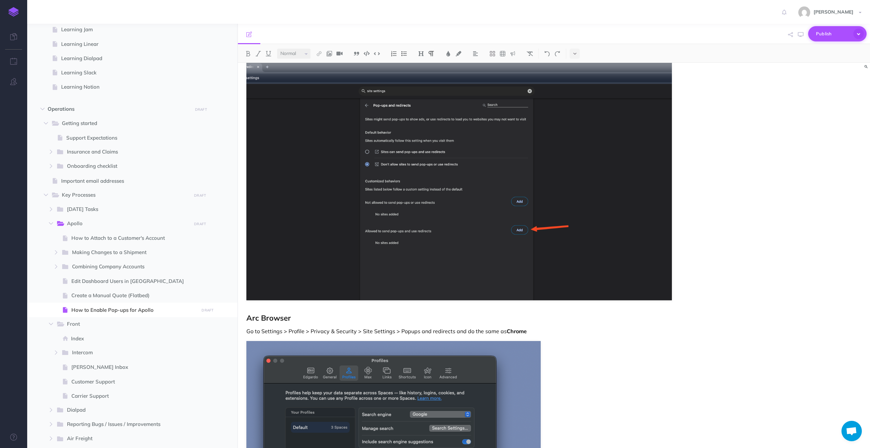
click at [859, 28] on button "Publish" at bounding box center [837, 33] width 58 height 15
click at [816, 63] on p "Your changes will be submitted for review by a team owner." at bounding box center [825, 61] width 68 height 12
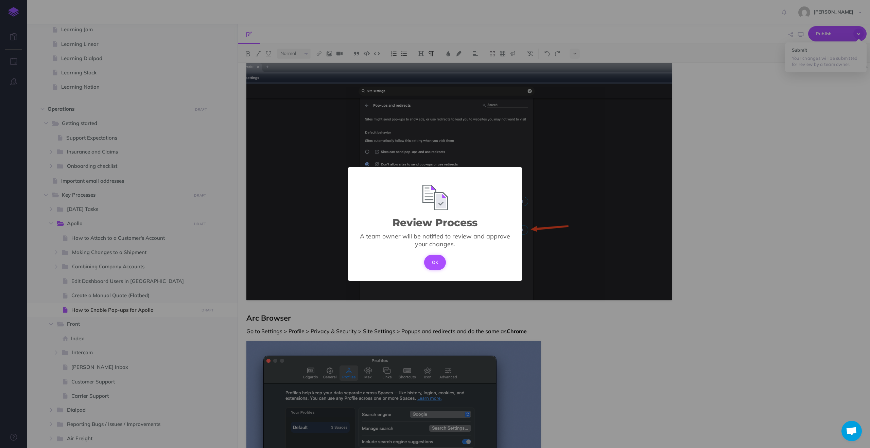
click at [429, 262] on button "OK" at bounding box center [435, 262] width 22 height 15
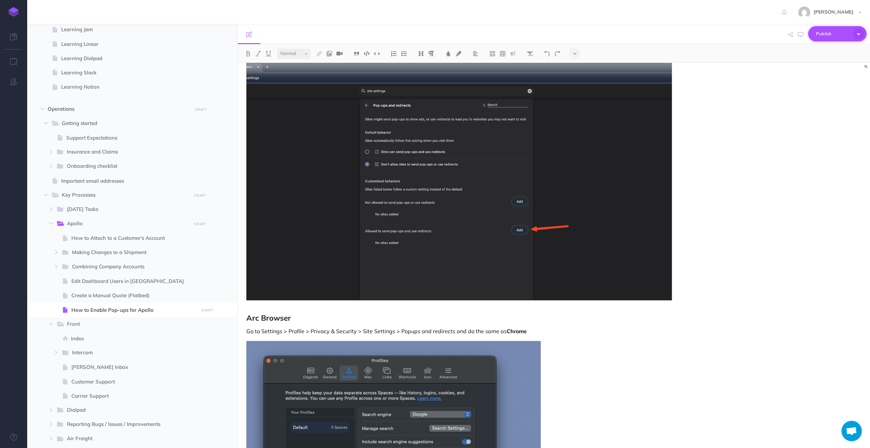
click at [825, 30] on span "Publish" at bounding box center [833, 34] width 34 height 11
click at [823, 35] on span "Publish" at bounding box center [833, 34] width 34 height 11
click at [824, 37] on span "Publish" at bounding box center [833, 34] width 34 height 11
click at [821, 59] on p "Your changes will be submitted for review by a team owner." at bounding box center [825, 61] width 68 height 12
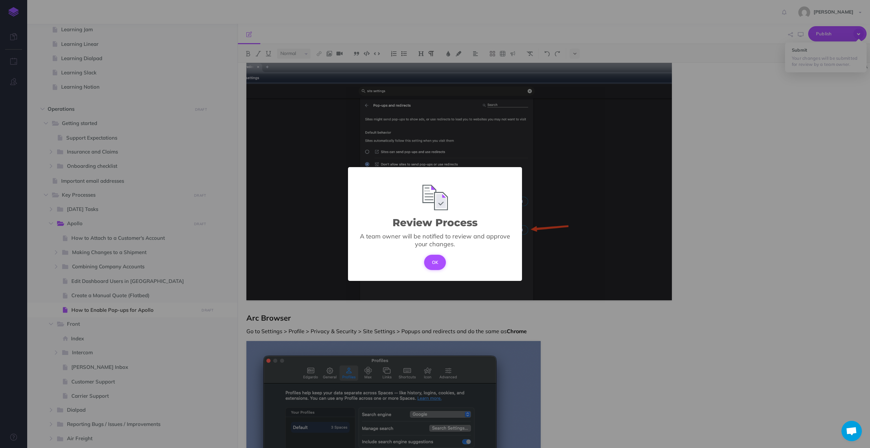
click at [438, 261] on button "OK" at bounding box center [435, 262] width 22 height 15
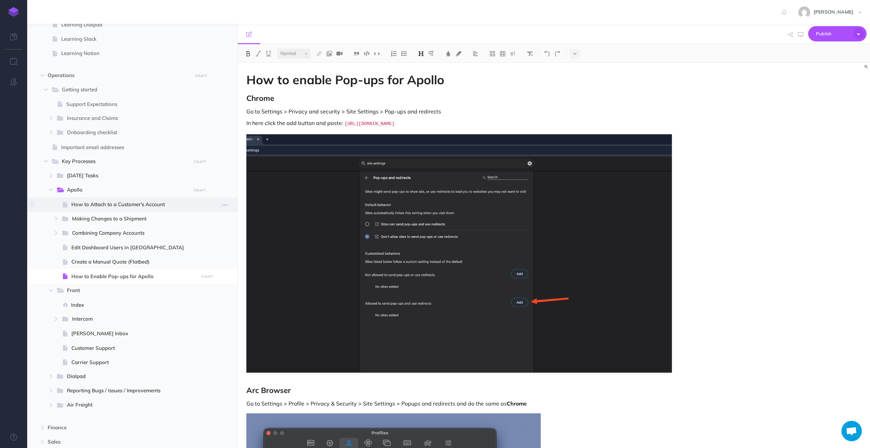
scroll to position [294, 0]
click at [120, 280] on span "How to Enable Pop-ups for Apollo" at bounding box center [133, 279] width 125 height 8
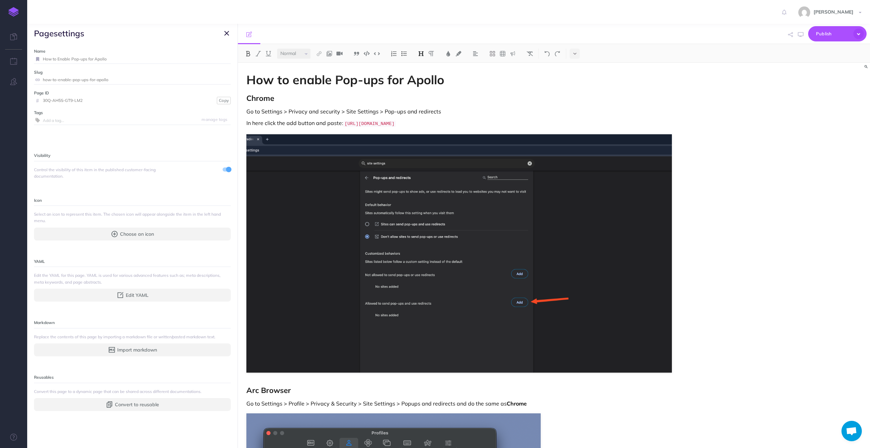
click at [111, 80] on input "how-to-enable-pop-ups-for-apollo" at bounding box center [137, 79] width 188 height 9
drag, startPoint x: 111, startPoint y: 80, endPoint x: 40, endPoint y: 79, distance: 71.0
click at [40, 79] on div "how-to-enable-pop-ups-for-apollo" at bounding box center [132, 79] width 197 height 9
click at [37, 79] on icon at bounding box center [37, 80] width 7 height 4
drag, startPoint x: 117, startPoint y: 77, endPoint x: 40, endPoint y: 82, distance: 76.9
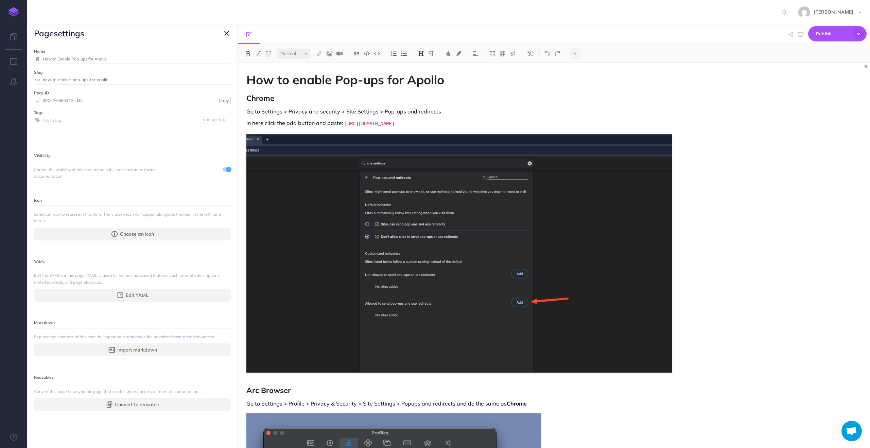
click at [40, 82] on div "how-to-enable-pop-ups-for-apollo" at bounding box center [132, 79] width 197 height 9
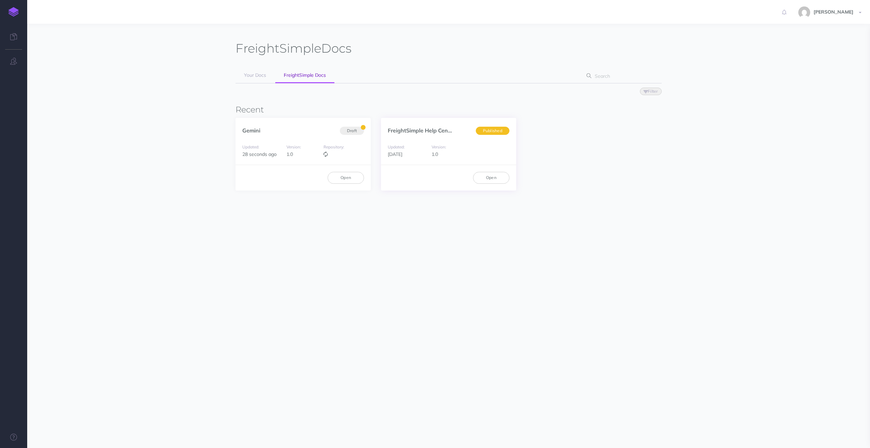
click at [424, 129] on link "FreightSimple Help Cen..." at bounding box center [420, 130] width 64 height 7
click at [288, 130] on div "Gemini Draft" at bounding box center [302, 127] width 135 height 18
click at [339, 179] on link "Open" at bounding box center [345, 178] width 36 height 12
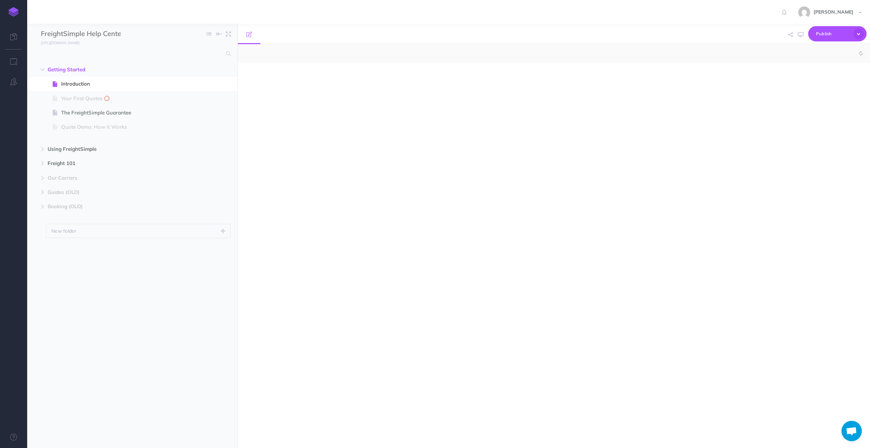
select select "null"
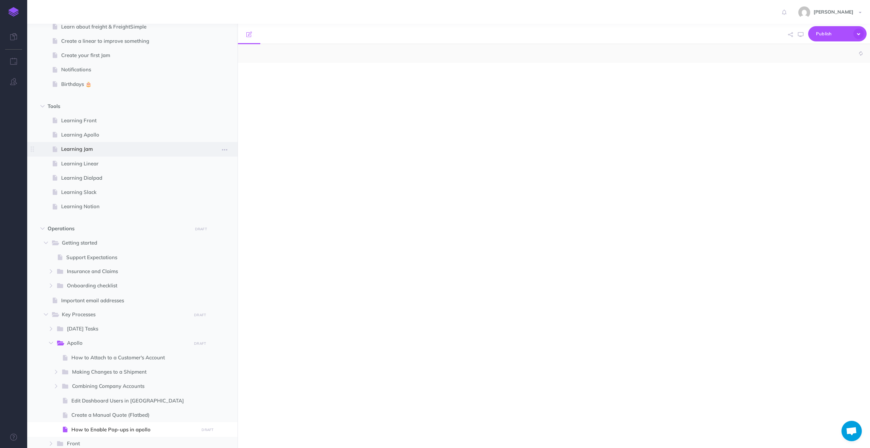
select select "null"
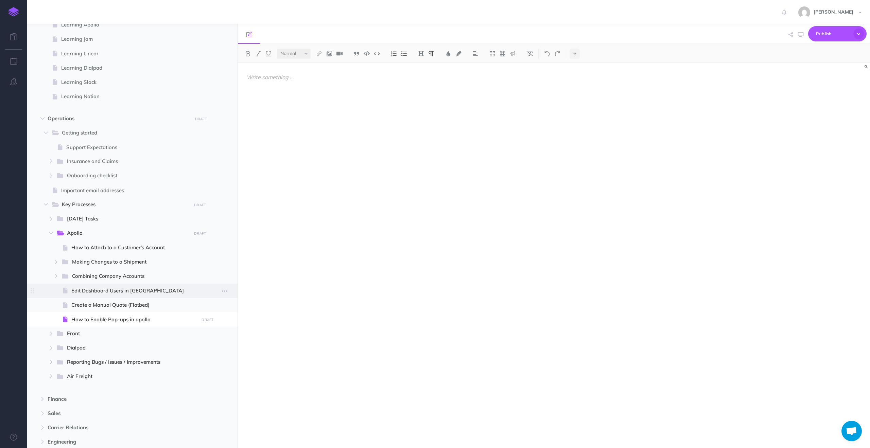
scroll to position [263, 0]
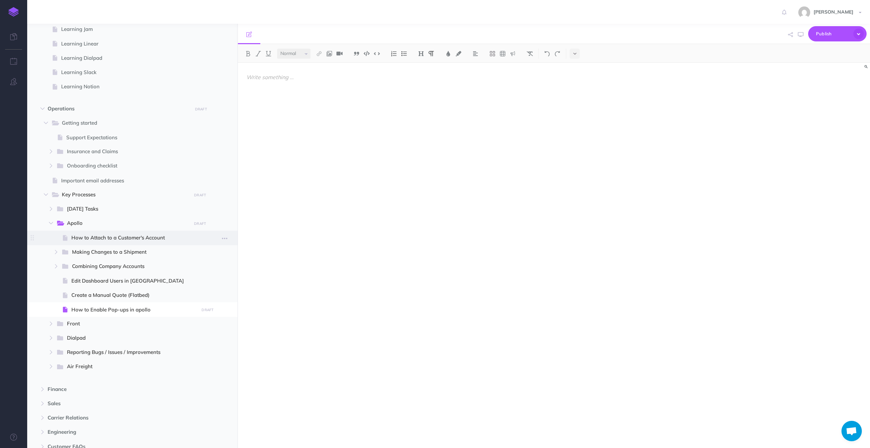
click at [130, 239] on span "How to Attach to a Customer's Account" at bounding box center [133, 238] width 125 height 8
select select "null"
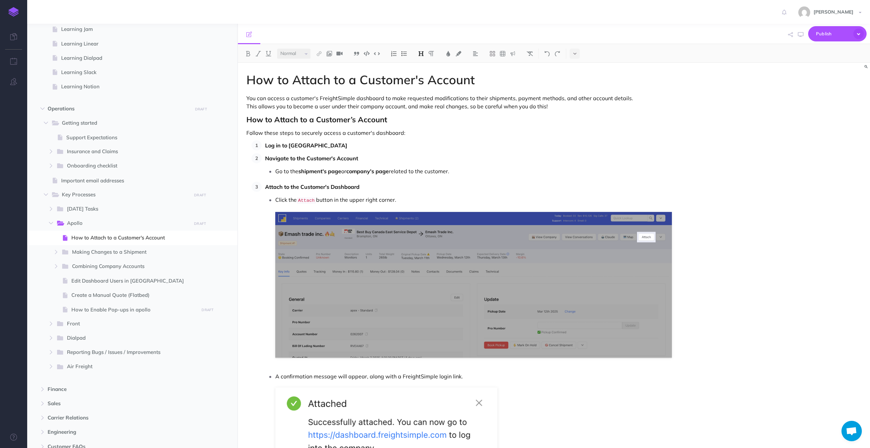
click at [407, 80] on h1 "How to Attach to a Customer's Account" at bounding box center [458, 80] width 425 height 14
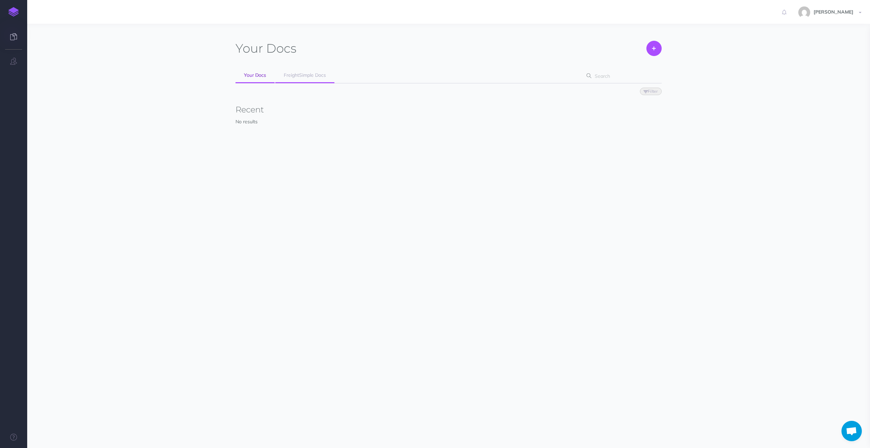
click at [309, 75] on span "FreightSimple Docs" at bounding box center [305, 75] width 42 height 6
click at [340, 176] on link "Open" at bounding box center [345, 178] width 36 height 12
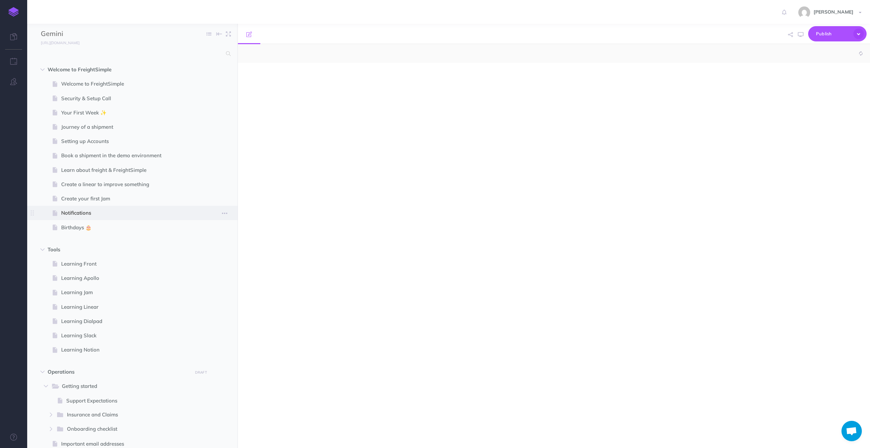
select select "null"
